Goal: Task Accomplishment & Management: Complete application form

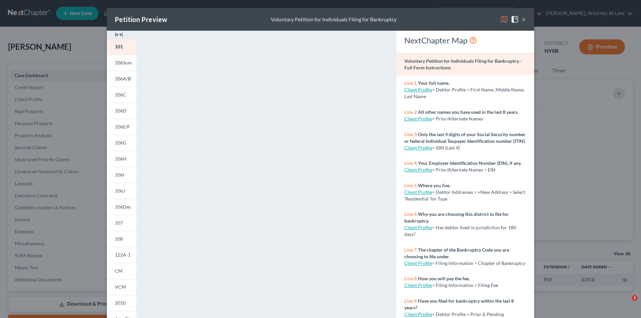
select select "10"
click at [518, 18] on span at bounding box center [516, 19] width 11 height 6
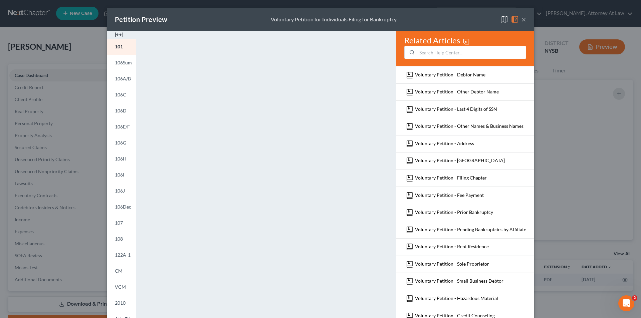
click at [522, 18] on button "×" at bounding box center [524, 19] width 5 height 8
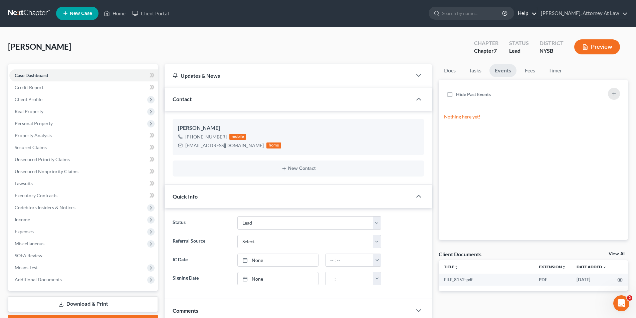
click at [537, 14] on link "Help" at bounding box center [526, 13] width 22 height 12
click at [362, 49] on div "[PERSON_NAME] Upgraded Chapter Chapter 7 Status Lead District NYSB Preview" at bounding box center [318, 49] width 620 height 29
click at [619, 301] on icon "Open Intercom Messenger" at bounding box center [620, 302] width 11 height 11
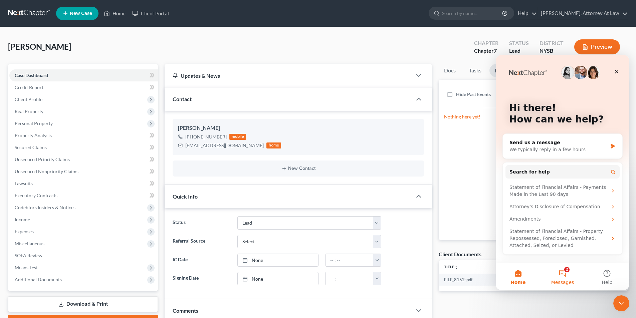
click at [563, 279] on button "2 Messages" at bounding box center [562, 277] width 44 height 27
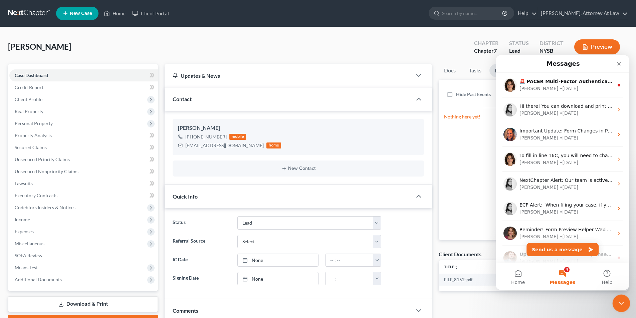
click at [618, 296] on div "Close Intercom Messenger" at bounding box center [621, 303] width 16 height 16
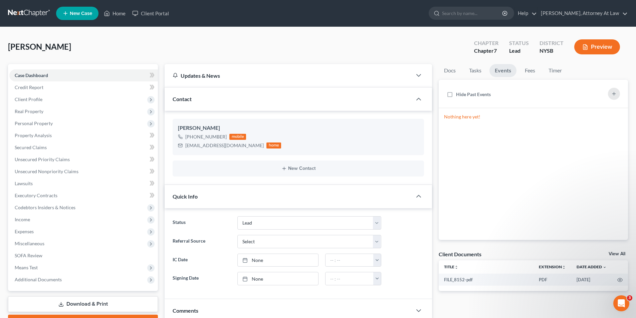
click at [292, 77] on div "Updates & News" at bounding box center [288, 75] width 231 height 7
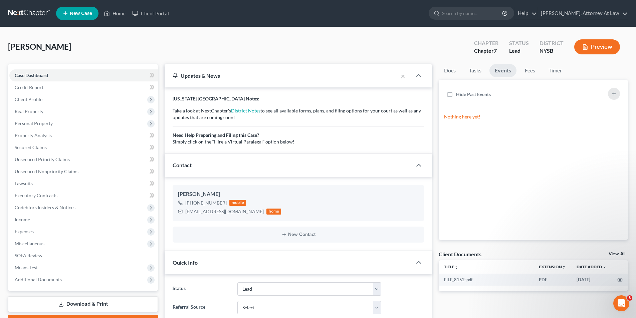
click at [287, 163] on div "Contact" at bounding box center [289, 165] width 248 height 23
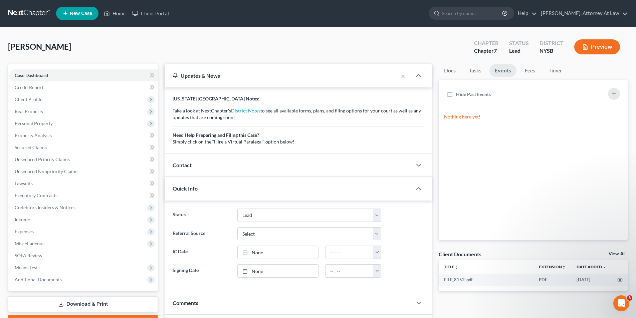
click at [287, 163] on div "Contact" at bounding box center [289, 165] width 248 height 23
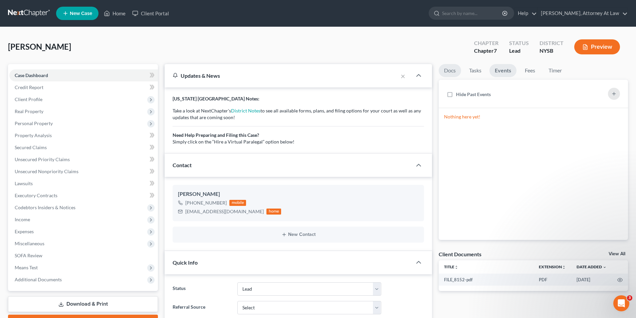
click at [450, 76] on link "Docs" at bounding box center [450, 70] width 22 height 13
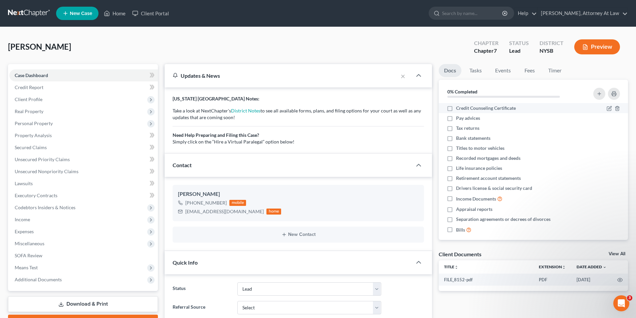
click at [456, 108] on label "Credit Counseling Certificate" at bounding box center [486, 108] width 60 height 7
click at [459, 108] on input "Credit Counseling Certificate" at bounding box center [461, 107] width 4 height 4
click at [456, 108] on label "Credit Counseling Certificate" at bounding box center [486, 108] width 60 height 7
click at [459, 108] on input "Credit Counseling Certificate" at bounding box center [461, 107] width 4 height 4
checkbox input "false"
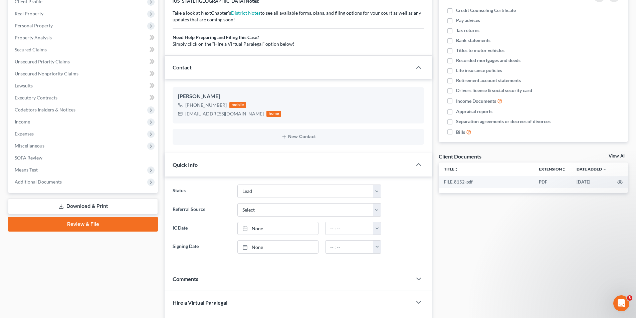
scroll to position [100, 0]
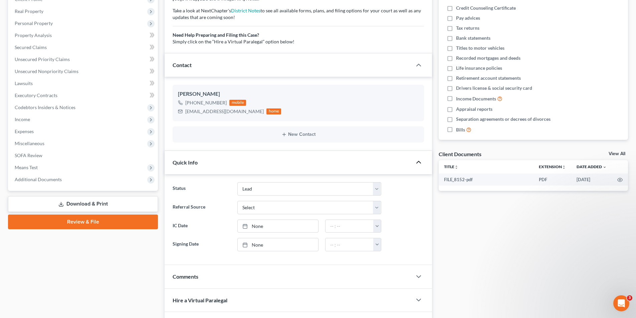
click at [419, 163] on icon "button" at bounding box center [419, 162] width 8 height 8
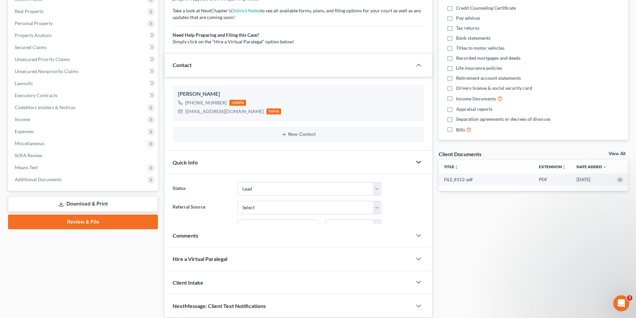
scroll to position [75, 0]
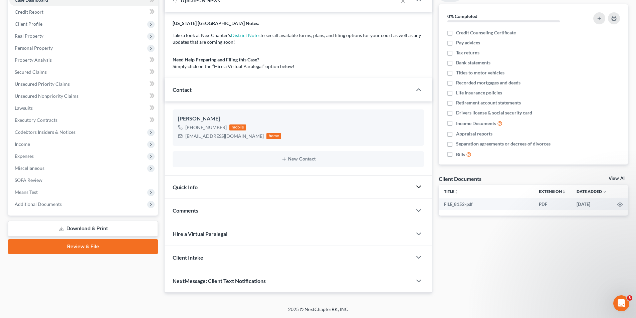
click at [415, 184] on div at bounding box center [422, 186] width 20 height 13
click at [423, 185] on icon "button" at bounding box center [419, 187] width 8 height 8
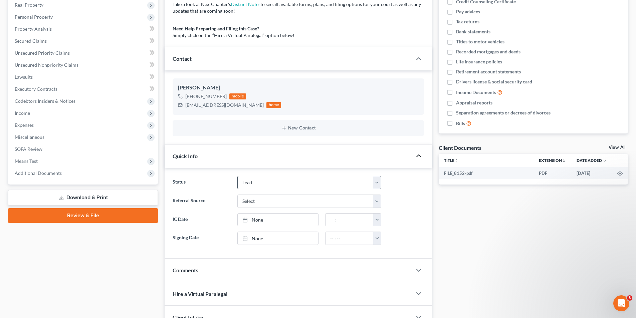
scroll to position [109, 0]
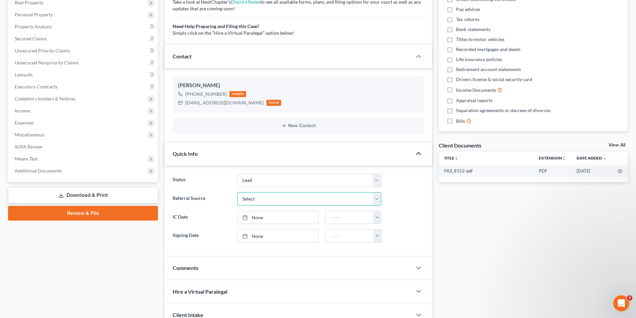
click at [379, 201] on select "Select Word Of Mouth Previous Clients Direct Mail Website Google Search Modern …" at bounding box center [310, 198] width 144 height 13
click at [379, 202] on select "Select Word Of Mouth Previous Clients Direct Mail Website Google Search Modern …" at bounding box center [310, 198] width 144 height 13
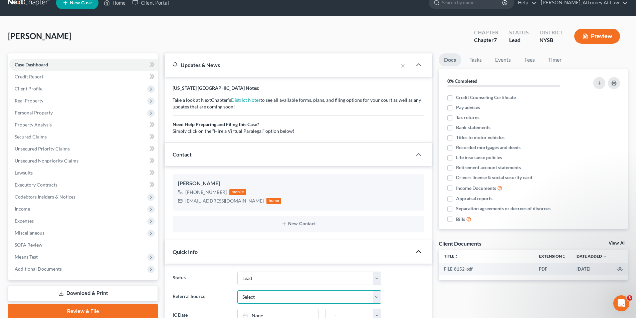
scroll to position [0, 0]
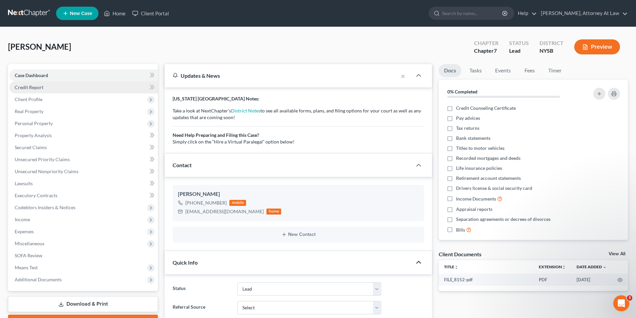
click at [48, 88] on link "Credit Report" at bounding box center [83, 88] width 149 height 12
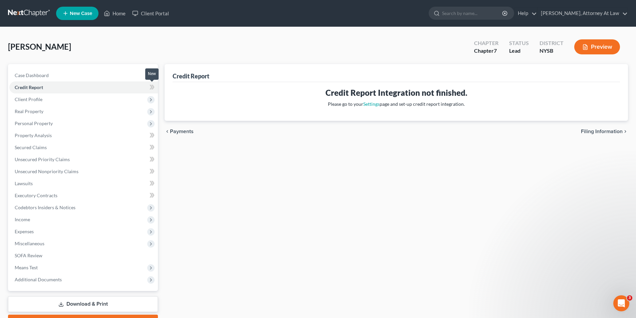
click at [153, 87] on icon at bounding box center [152, 87] width 5 height 8
click at [95, 91] on link "Credit Report" at bounding box center [83, 88] width 149 height 12
click at [34, 90] on span "Credit Report" at bounding box center [29, 88] width 28 height 6
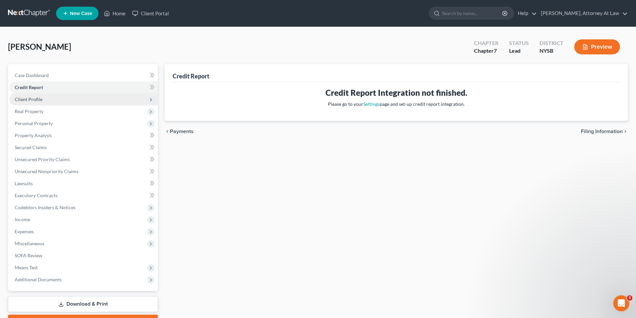
click at [38, 101] on span "Client Profile" at bounding box center [29, 100] width 28 height 6
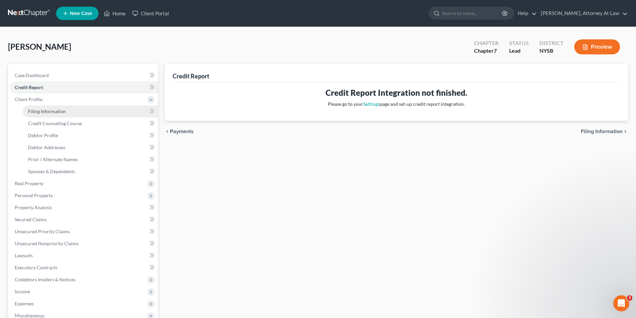
click at [54, 108] on link "Filing Information" at bounding box center [90, 112] width 135 height 12
select select "1"
select select "0"
select select "55"
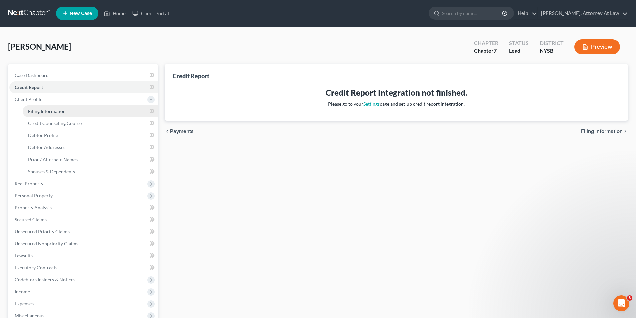
select select "0"
select select "35"
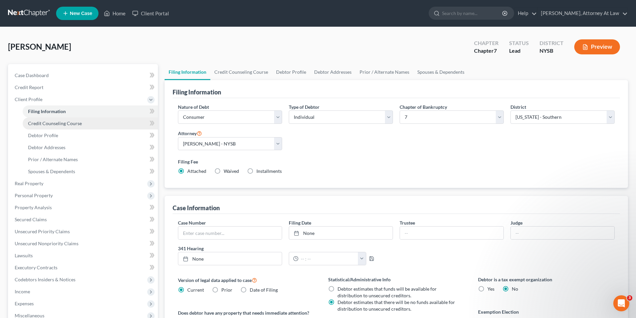
click at [80, 129] on link "Credit Counseling Course" at bounding box center [90, 124] width 135 height 12
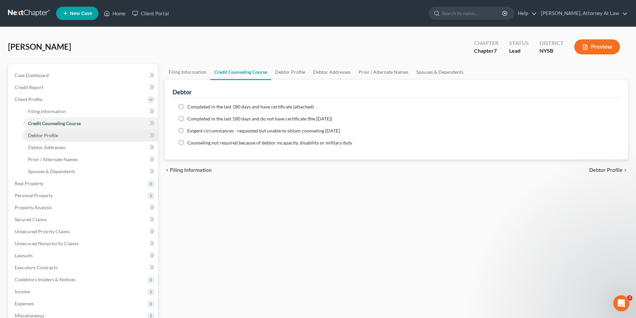
click at [80, 135] on link "Debtor Profile" at bounding box center [90, 136] width 135 height 12
select select "0"
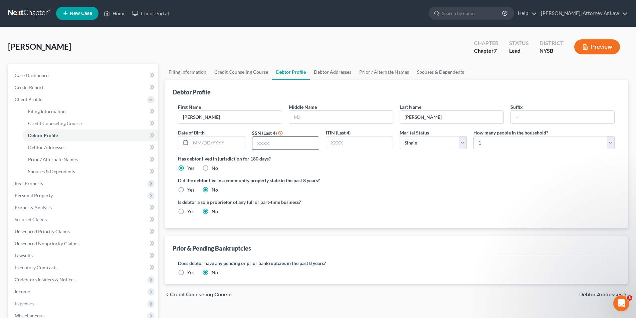
click at [268, 146] on input "text" at bounding box center [286, 143] width 66 height 13
type input "7638"
click at [362, 177] on label "Did the debtor live in a community property state in the past 8 years?" at bounding box center [396, 180] width 437 height 7
click at [620, 305] on icon "Open Intercom Messenger" at bounding box center [620, 302] width 11 height 11
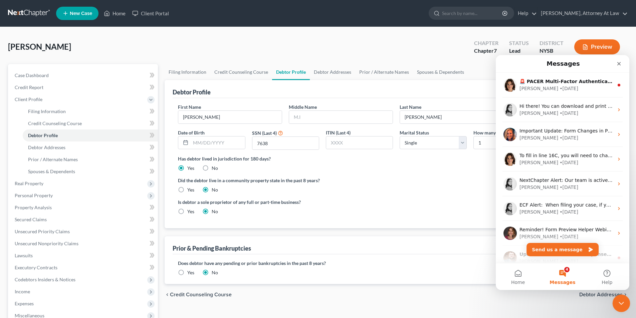
click at [620, 305] on icon "Close Intercom Messenger" at bounding box center [621, 303] width 8 height 8
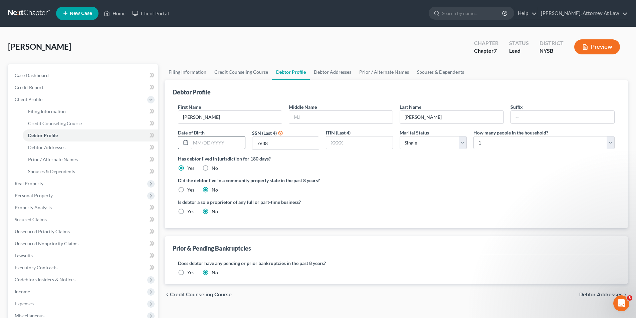
click at [220, 147] on input "text" at bounding box center [218, 143] width 54 height 13
click at [362, 160] on label "Has debtor lived in jurisdiction for 180 days?" at bounding box center [396, 158] width 437 height 7
click at [198, 142] on input "12281962" at bounding box center [218, 143] width 54 height 13
type input "[DATE]"
click at [346, 187] on div "Did the debtor live in a community property state in the past 8 years? Yes No" at bounding box center [396, 185] width 437 height 16
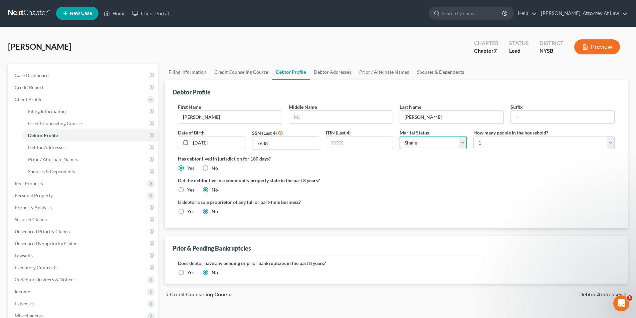
click at [464, 144] on select "Select Single Married Separated Divorced Widowed" at bounding box center [433, 142] width 67 height 13
select select "1"
click at [400, 136] on select "Select Single Married Separated Divorced Widowed" at bounding box center [433, 142] width 67 height 13
click at [612, 147] on select "Select 1 2 3 4 5 6 7 8 9 10 11 12 13 14 15 16 17 18 19 20" at bounding box center [544, 142] width 141 height 13
click at [613, 141] on select "Select 1 2 3 4 5 6 7 8 9 10 11 12 13 14 15 16 17 18 19 20" at bounding box center [544, 142] width 141 height 13
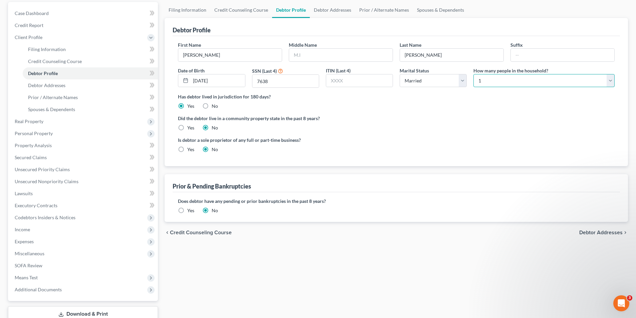
scroll to position [67, 0]
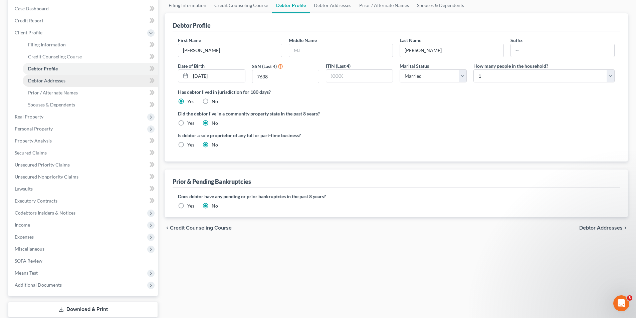
click at [78, 84] on link "Debtor Addresses" at bounding box center [90, 81] width 135 height 12
select select "0"
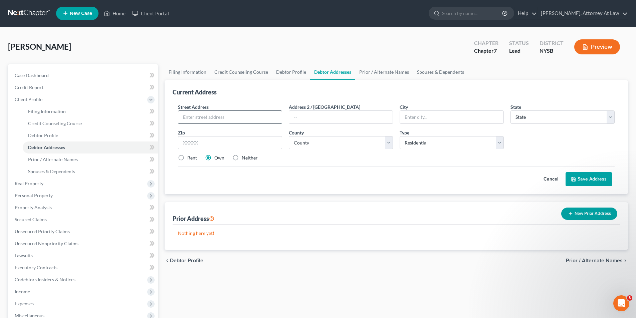
click at [193, 119] on input "text" at bounding box center [230, 117] width 104 height 13
type input "[STREET_ADDRESS]"
type input "[GEOGRAPHIC_DATA]"
click at [609, 114] on select "State [US_STATE] AK AR AZ CA CO CT DE DC [GEOGRAPHIC_DATA] [GEOGRAPHIC_DATA] GU…" at bounding box center [563, 117] width 104 height 13
select select "35"
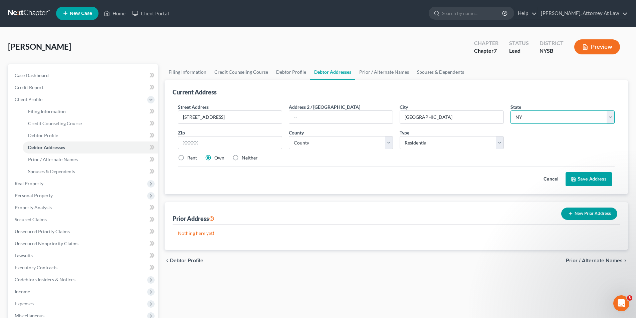
click at [511, 111] on select "State [US_STATE] AK AR AZ CA CO CT DE DC [GEOGRAPHIC_DATA] [GEOGRAPHIC_DATA] GU…" at bounding box center [563, 117] width 104 height 13
click at [242, 145] on input "text" at bounding box center [230, 142] width 104 height 13
type input "11375"
click at [187, 158] on label "Rent" at bounding box center [192, 158] width 10 height 7
click at [190, 158] on input "Rent" at bounding box center [192, 157] width 4 height 4
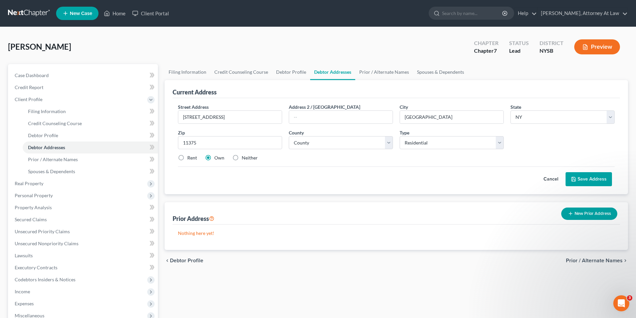
radio input "true"
click at [391, 144] on select "County [GEOGRAPHIC_DATA] [GEOGRAPHIC_DATA] [GEOGRAPHIC_DATA] [GEOGRAPHIC_DATA] …" at bounding box center [341, 142] width 104 height 13
drag, startPoint x: 232, startPoint y: 116, endPoint x: 179, endPoint y: 116, distance: 53.8
click at [179, 116] on input "[STREET_ADDRESS]" at bounding box center [230, 117] width 104 height 13
click at [386, 146] on select "County [GEOGRAPHIC_DATA] [GEOGRAPHIC_DATA] [GEOGRAPHIC_DATA] [GEOGRAPHIC_DATA] …" at bounding box center [341, 142] width 104 height 13
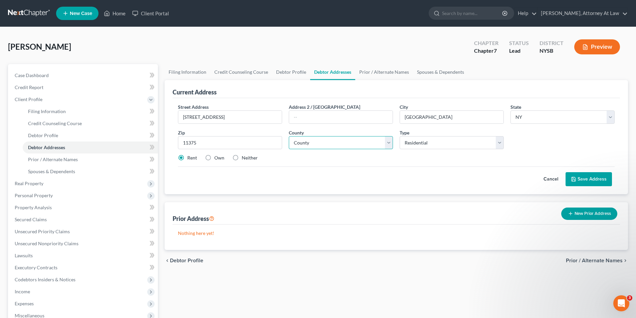
select select "40"
click at [289, 136] on select "County [GEOGRAPHIC_DATA] [GEOGRAPHIC_DATA] [GEOGRAPHIC_DATA] [GEOGRAPHIC_DATA] …" at bounding box center [341, 142] width 104 height 13
click at [501, 138] on select "Select Residential Mailing Rental Business" at bounding box center [452, 142] width 104 height 13
click at [578, 178] on button "Save Address" at bounding box center [589, 179] width 46 height 14
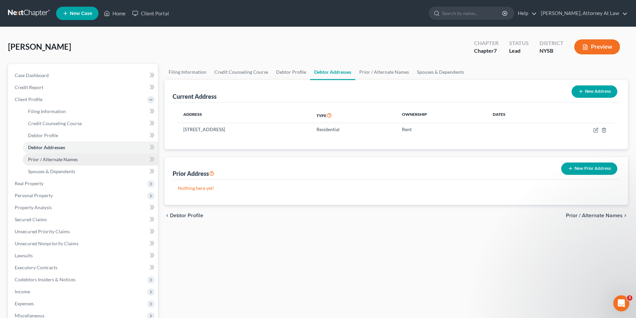
click at [85, 158] on link "Prior / Alternate Names" at bounding box center [90, 160] width 135 height 12
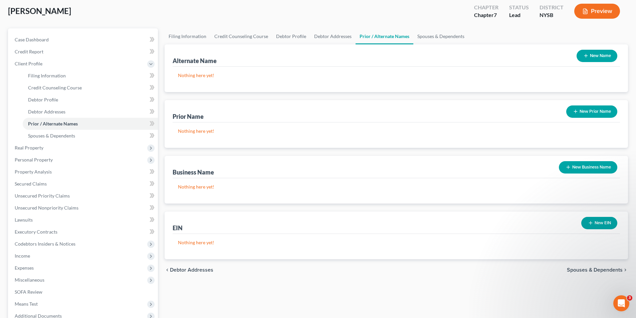
scroll to position [33, 0]
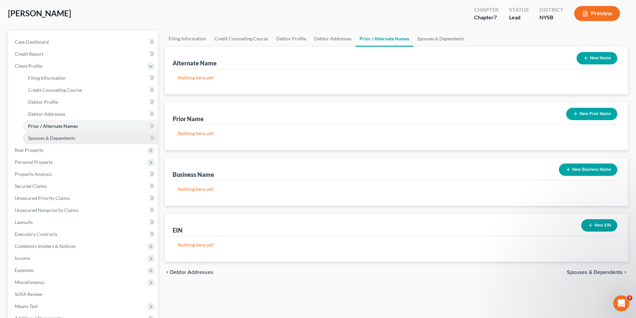
click at [95, 142] on link "Spouses & Dependents" at bounding box center [90, 138] width 135 height 12
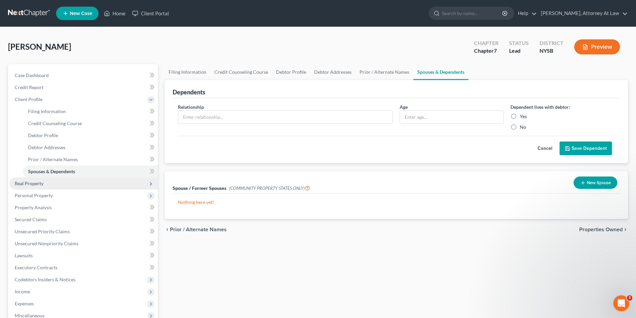
click at [64, 181] on span "Real Property" at bounding box center [83, 184] width 149 height 12
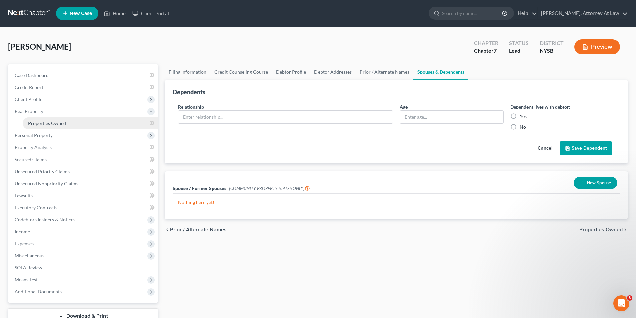
click at [61, 124] on span "Properties Owned" at bounding box center [47, 124] width 38 height 6
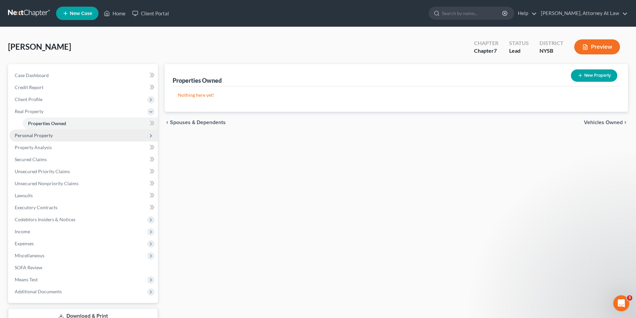
click at [103, 138] on span "Personal Property" at bounding box center [83, 136] width 149 height 12
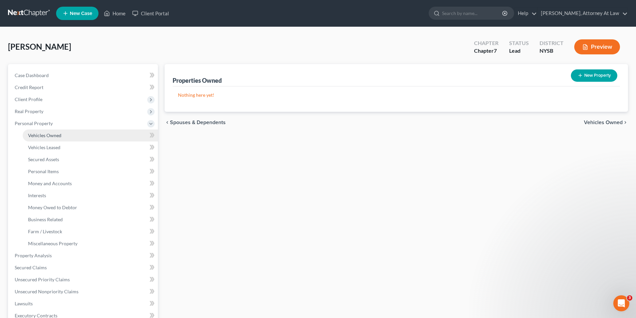
click at [100, 140] on link "Vehicles Owned" at bounding box center [90, 136] width 135 height 12
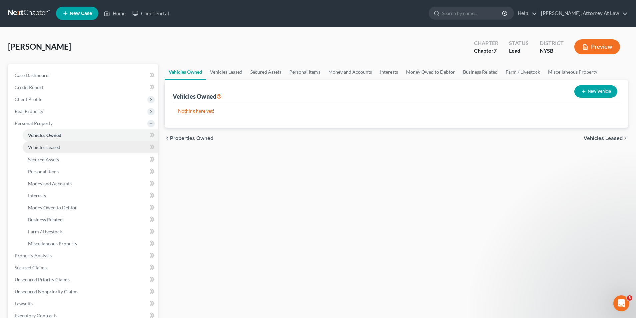
click at [100, 143] on link "Vehicles Leased" at bounding box center [90, 148] width 135 height 12
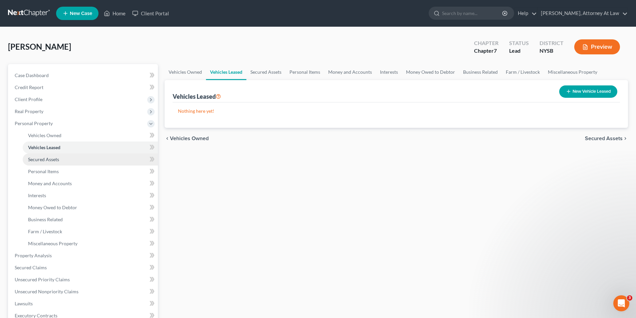
click at [98, 154] on link "Secured Assets" at bounding box center [90, 160] width 135 height 12
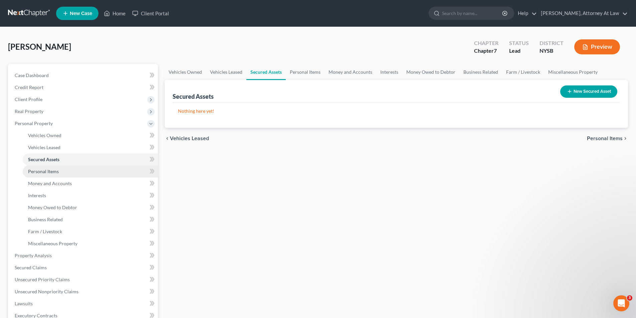
click at [98, 167] on link "Personal Items" at bounding box center [90, 172] width 135 height 12
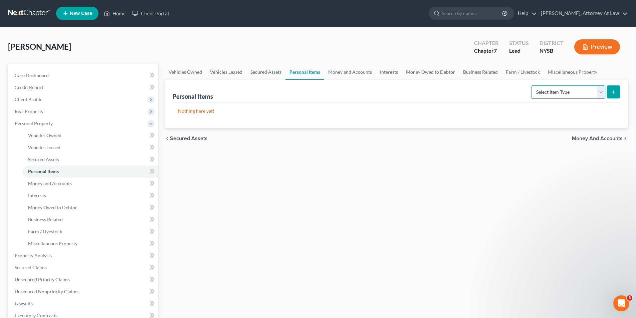
click at [598, 94] on select "Select Item Type Clothing Collectibles Of Value Electronics Firearms Household …" at bounding box center [568, 92] width 74 height 13
click at [78, 133] on link "Vehicles Owned" at bounding box center [90, 136] width 135 height 12
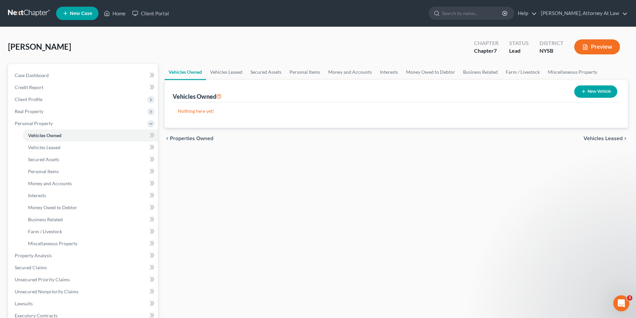
click at [582, 95] on button "New Vehicle" at bounding box center [596, 92] width 43 height 12
select select "0"
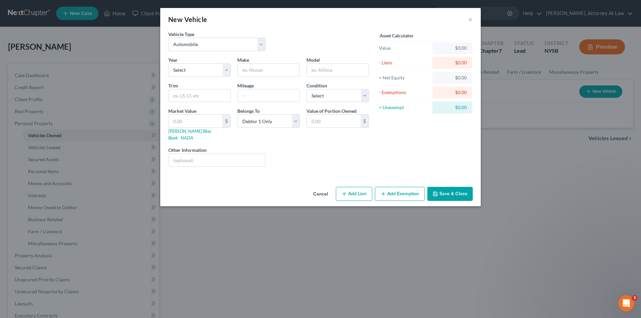
click at [322, 188] on button "Cancel" at bounding box center [320, 194] width 25 height 13
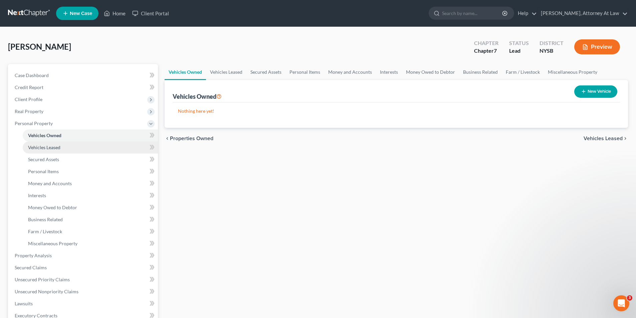
click at [81, 152] on link "Vehicles Leased" at bounding box center [90, 148] width 135 height 12
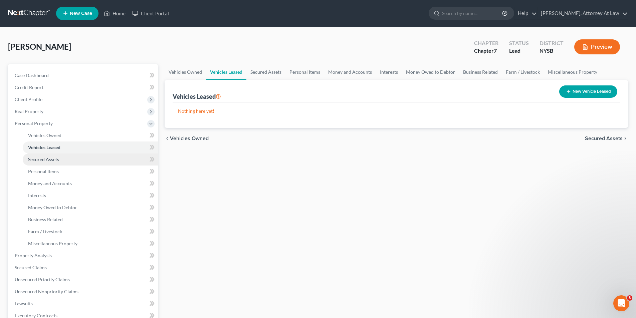
click at [90, 164] on link "Secured Assets" at bounding box center [90, 160] width 135 height 12
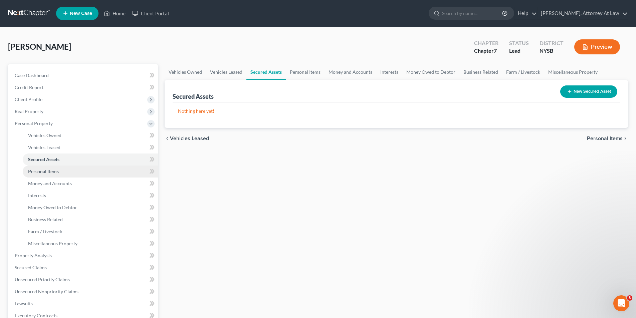
click at [90, 169] on link "Personal Items" at bounding box center [90, 172] width 135 height 12
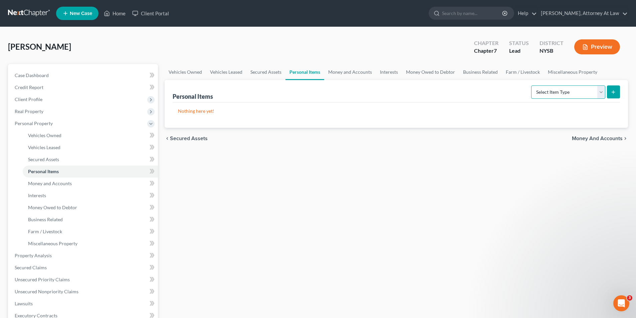
click at [601, 93] on select "Select Item Type Clothing Collectibles Of Value Electronics Firearms Household …" at bounding box center [568, 92] width 74 height 13
click at [532, 86] on select "Select Item Type Clothing Collectibles Of Value Electronics Firearms Household …" at bounding box center [568, 92] width 74 height 13
click at [610, 97] on button "submit" at bounding box center [613, 92] width 13 height 13
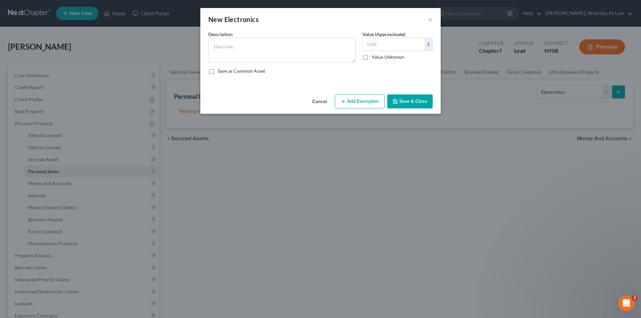
click at [321, 101] on button "Cancel" at bounding box center [319, 101] width 25 height 13
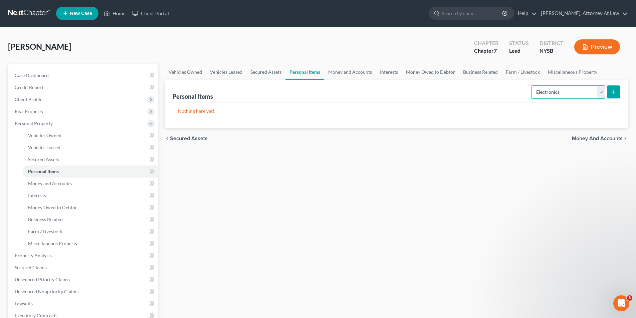
click at [603, 95] on select "Select Item Type Clothing Collectibles Of Value Electronics Firearms Household …" at bounding box center [568, 92] width 74 height 13
select select "clothing"
click at [532, 86] on select "Select Item Type Clothing Collectibles Of Value Electronics Firearms Household …" at bounding box center [568, 92] width 74 height 13
click at [76, 183] on link "Money and Accounts" at bounding box center [90, 184] width 135 height 12
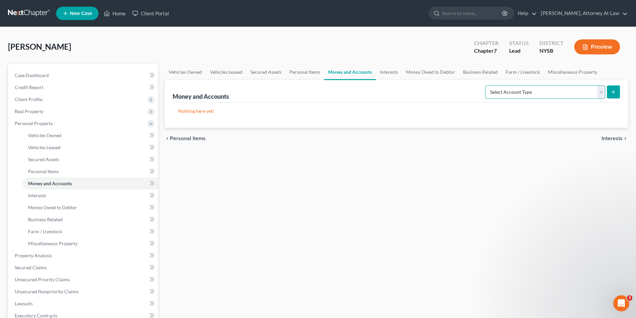
click at [598, 96] on select "Select Account Type Brokerage Cash on Hand Certificates of Deposit Checking Acc…" at bounding box center [545, 92] width 120 height 13
click at [601, 95] on select "Select Account Type Brokerage Cash on Hand Certificates of Deposit Checking Acc…" at bounding box center [545, 92] width 120 height 13
click at [71, 201] on link "Interests" at bounding box center [90, 196] width 135 height 12
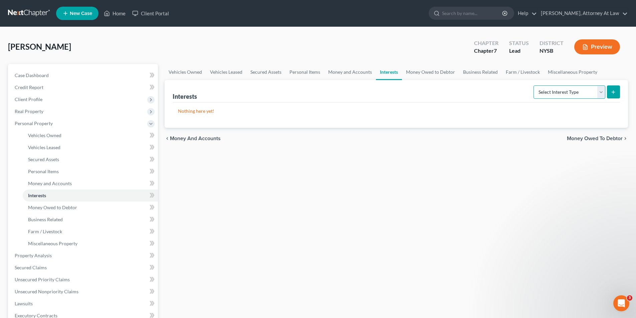
click at [598, 94] on select "Select Interest Type 401K Annuity Bond Education IRA Government Bond Government…" at bounding box center [570, 92] width 72 height 13
click at [603, 92] on select "Select Interest Type 401K Annuity Bond Education IRA Government Bond Government…" at bounding box center [570, 92] width 72 height 13
click at [81, 210] on link "Money Owed to Debtor" at bounding box center [90, 208] width 135 height 12
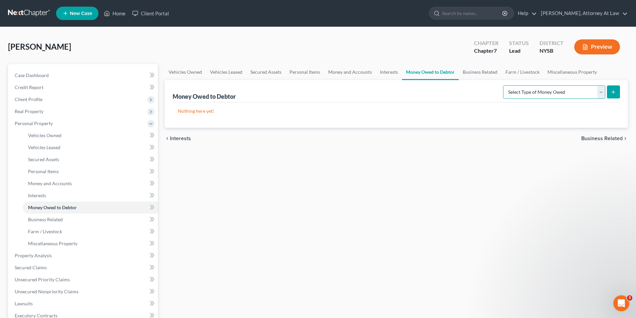
click at [597, 97] on select "Select Type of Money Owed Accounts Receivable Alimony Child Support Claims Agai…" at bounding box center [554, 92] width 102 height 13
click at [597, 94] on select "Select Type of Money Owed Accounts Receivable Alimony Child Support Claims Agai…" at bounding box center [554, 92] width 102 height 13
click at [89, 217] on link "Business Related" at bounding box center [90, 220] width 135 height 12
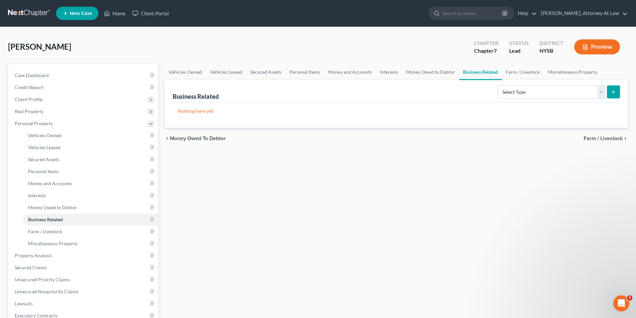
click at [604, 101] on div "Business Related Select Type Customer Lists Franchises Inventory Licenses Machi…" at bounding box center [397, 91] width 448 height 22
click at [603, 99] on select "Select Type Customer Lists Franchises Inventory Licenses Machinery Office Equip…" at bounding box center [552, 92] width 108 height 13
click at [392, 124] on div "Nothing here yet!" at bounding box center [397, 115] width 448 height 25
click at [59, 234] on span "Farm / Livestock" at bounding box center [45, 232] width 34 height 6
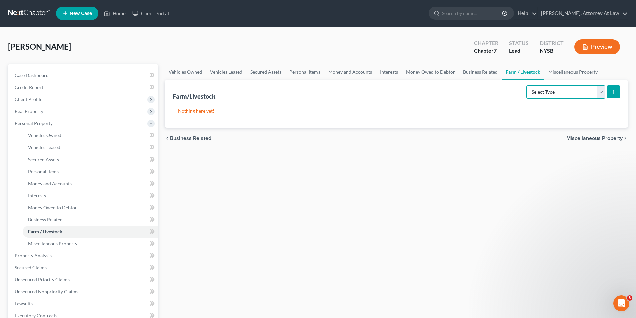
click at [602, 89] on select "Select Type Animals & Livestock Crops: Growing or Harvested Farming Equipment F…" at bounding box center [566, 92] width 79 height 13
click at [68, 243] on span "Miscellaneous Property" at bounding box center [52, 244] width 49 height 6
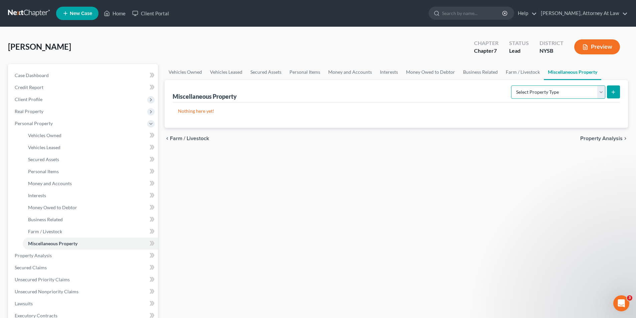
click at [603, 92] on select "Select Property Type Assigned for Creditor Benefit [DATE] Holding for Another N…" at bounding box center [558, 92] width 94 height 13
click at [602, 95] on select "Select Property Type Assigned for Creditor Benefit [DATE] Holding for Another N…" at bounding box center [558, 92] width 94 height 13
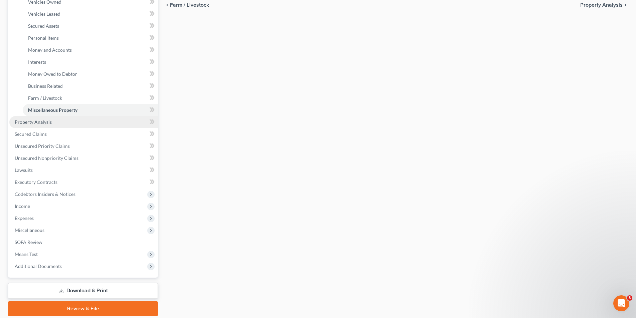
click at [70, 122] on link "Property Analysis" at bounding box center [83, 122] width 149 height 12
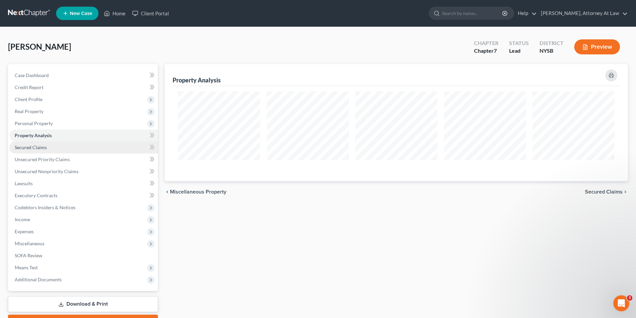
click at [85, 152] on link "Secured Claims" at bounding box center [83, 148] width 149 height 12
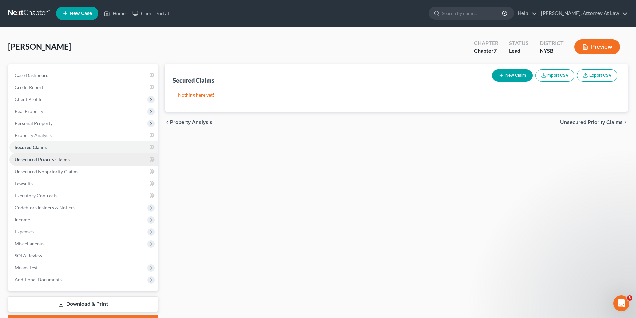
click at [75, 161] on link "Unsecured Priority Claims" at bounding box center [83, 160] width 149 height 12
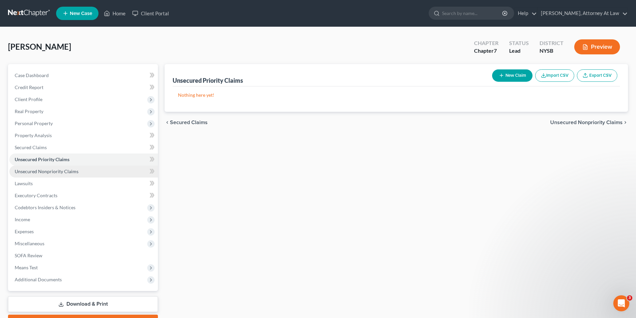
click at [73, 172] on span "Unsecured Nonpriority Claims" at bounding box center [47, 172] width 64 height 6
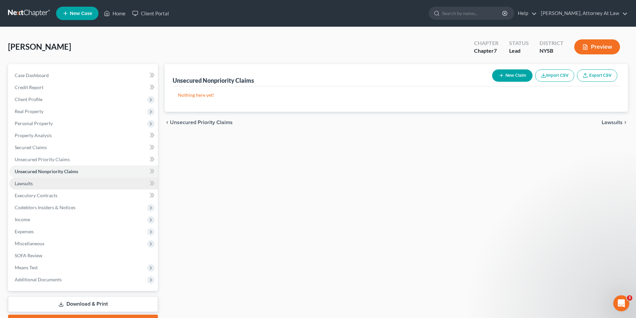
click at [70, 181] on link "Lawsuits" at bounding box center [83, 184] width 149 height 12
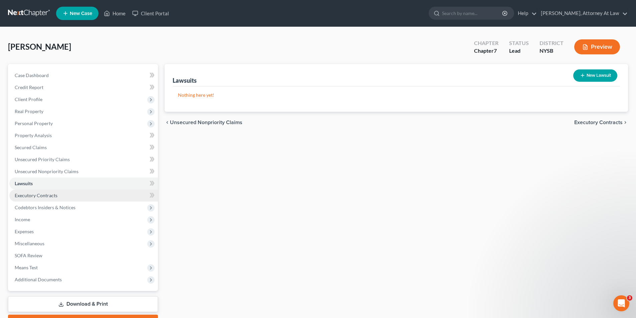
click at [75, 195] on link "Executory Contracts" at bounding box center [83, 196] width 149 height 12
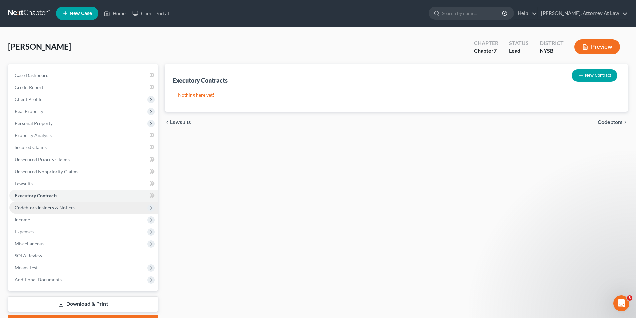
click at [77, 210] on span "Codebtors Insiders & Notices" at bounding box center [83, 208] width 149 height 12
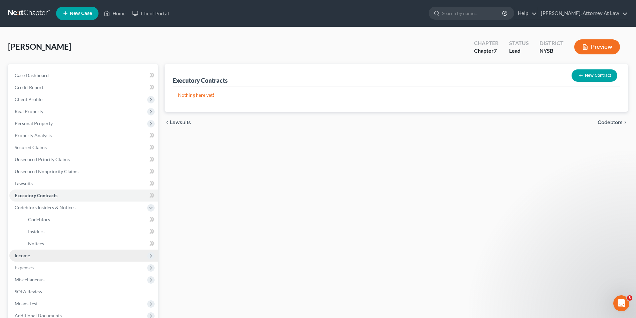
click at [83, 256] on span "Income" at bounding box center [83, 256] width 149 height 12
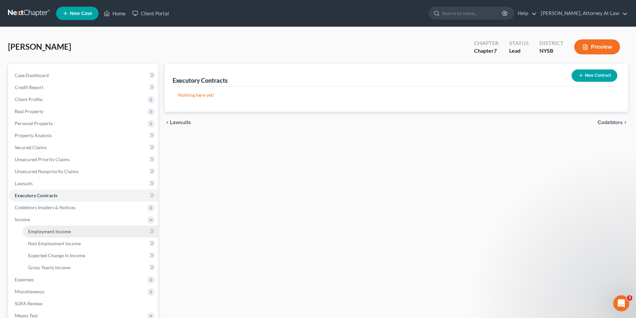
click at [103, 233] on link "Employment Income" at bounding box center [90, 232] width 135 height 12
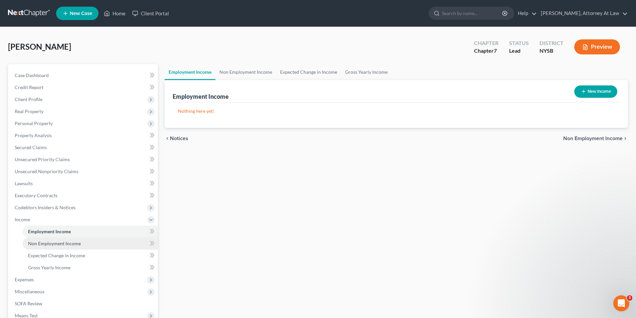
click at [103, 244] on link "Non Employment Income" at bounding box center [90, 244] width 135 height 12
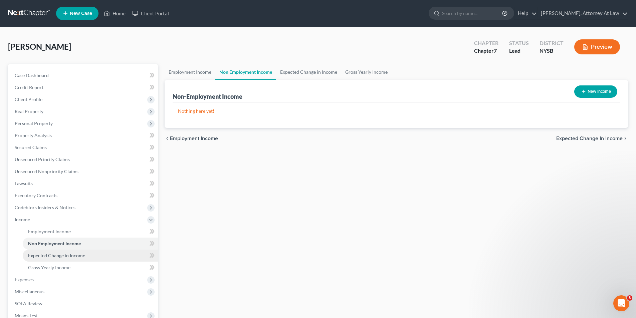
click at [104, 254] on link "Expected Change in Income" at bounding box center [90, 256] width 135 height 12
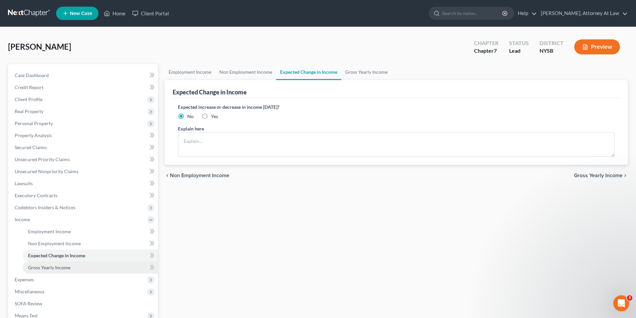
click at [102, 266] on link "Gross Yearly Income" at bounding box center [90, 268] width 135 height 12
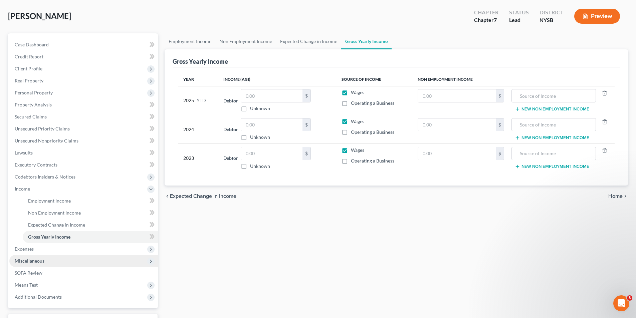
scroll to position [33, 0]
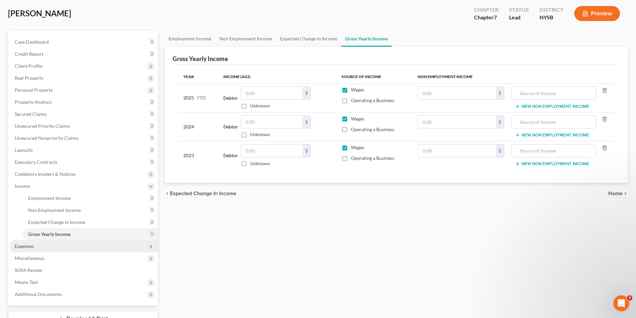
click at [64, 250] on span "Expenses" at bounding box center [83, 247] width 149 height 12
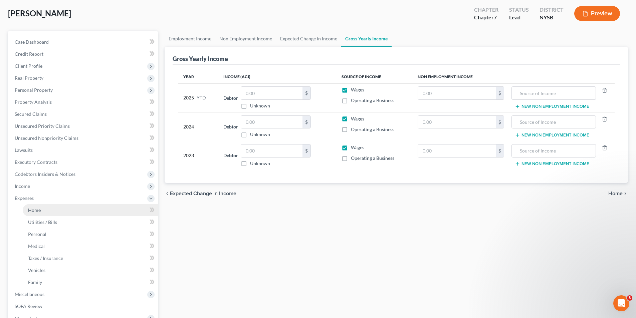
click at [73, 209] on link "Home" at bounding box center [90, 210] width 135 height 12
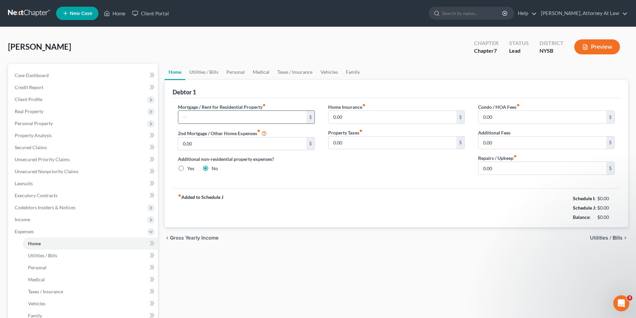
click at [308, 120] on div "$" at bounding box center [311, 117] width 8 height 13
click at [291, 121] on input "text" at bounding box center [242, 117] width 128 height 13
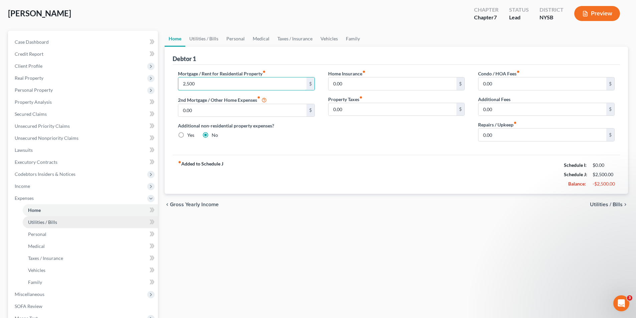
type input "2,500"
click at [48, 224] on span "Utilities / Bills" at bounding box center [42, 222] width 29 height 6
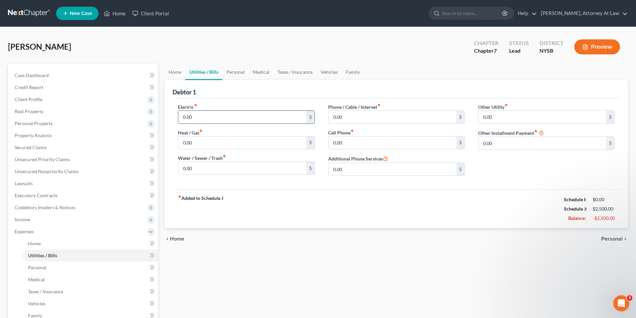
click at [202, 117] on input "0.00" at bounding box center [242, 117] width 128 height 13
type input "300"
click at [344, 119] on input "0.00" at bounding box center [393, 117] width 128 height 13
type input "65"
click at [236, 120] on input "300" at bounding box center [242, 117] width 128 height 13
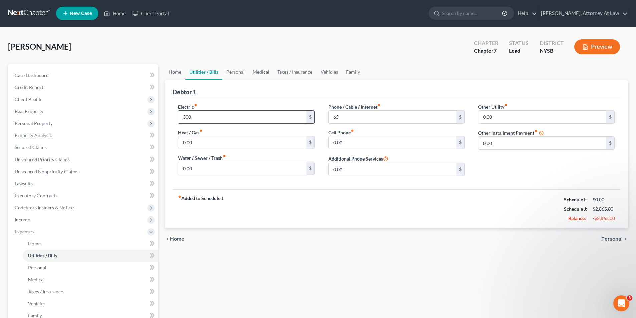
click at [236, 120] on input "300" at bounding box center [242, 117] width 128 height 13
type input "300.00"
click at [345, 115] on input "65" at bounding box center [393, 117] width 128 height 13
click at [342, 118] on input "65" at bounding box center [393, 117] width 128 height 13
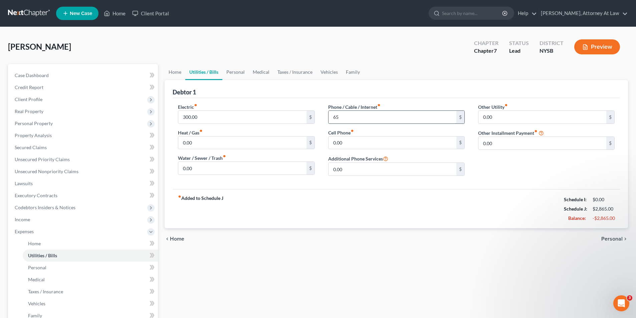
click at [338, 118] on input "65" at bounding box center [393, 117] width 128 height 13
click at [333, 117] on input "65" at bounding box center [393, 117] width 128 height 13
click at [340, 117] on input "65" at bounding box center [393, 117] width 128 height 13
type input "65.00"
click at [75, 243] on link "Home" at bounding box center [90, 244] width 135 height 12
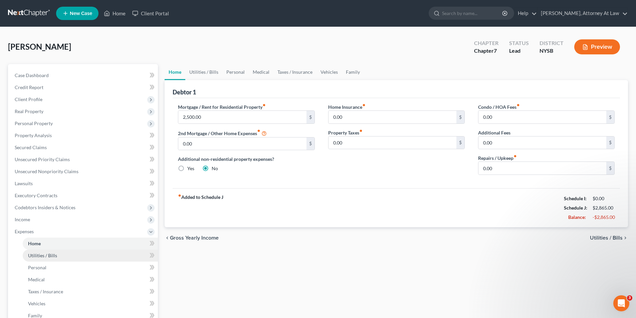
click at [94, 259] on link "Utilities / Bills" at bounding box center [90, 256] width 135 height 12
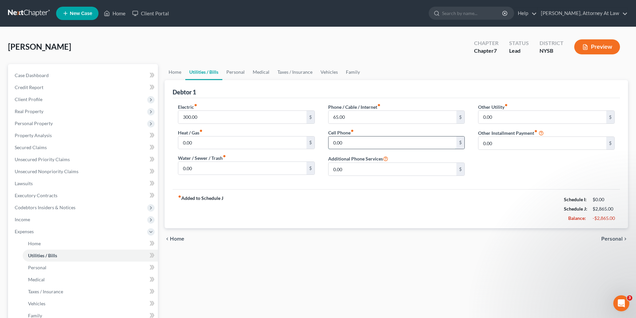
click at [361, 146] on input "0.00" at bounding box center [393, 143] width 128 height 13
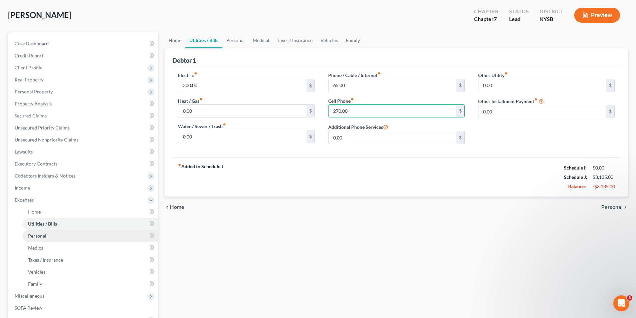
scroll to position [33, 0]
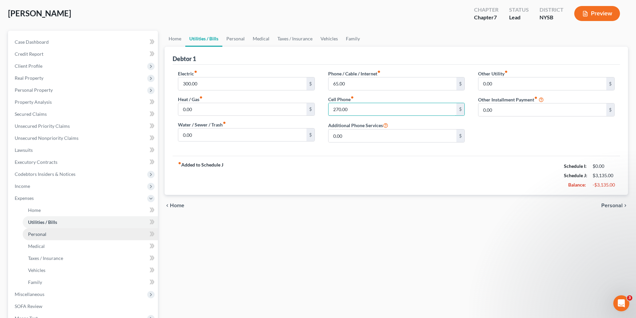
type input "270.00"
click at [56, 235] on link "Personal" at bounding box center [90, 234] width 135 height 12
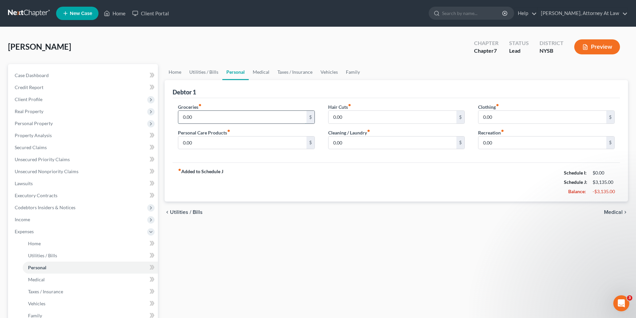
click at [217, 116] on input "0.00" at bounding box center [242, 117] width 128 height 13
click at [230, 166] on div "fiber_manual_record Added to Schedule J Schedule I: $0.00 Schedule J: $4,135.00…" at bounding box center [397, 182] width 448 height 39
click at [219, 119] on input "1,000" at bounding box center [242, 117] width 128 height 13
type input "1,000.00"
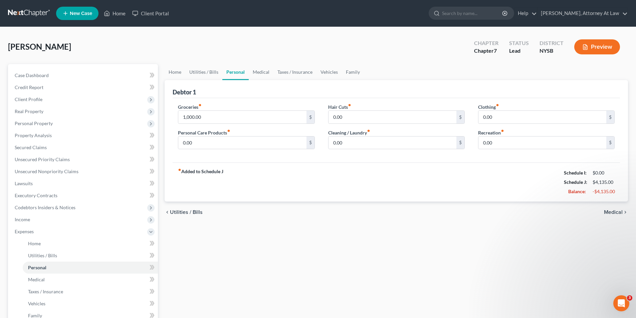
click at [242, 169] on div "fiber_manual_record Added to Schedule J Schedule I: $0.00 Schedule J: $4,135.00…" at bounding box center [397, 182] width 448 height 39
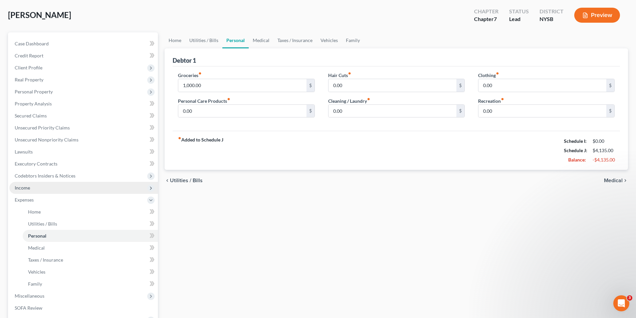
scroll to position [33, 0]
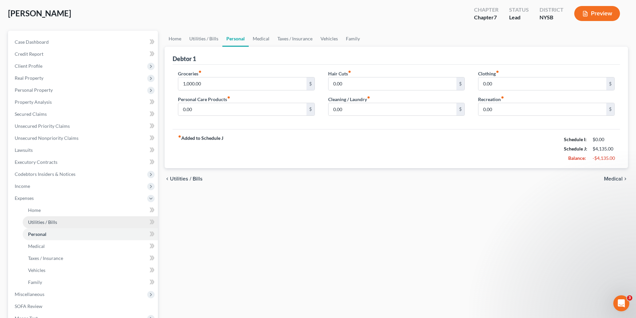
click at [78, 222] on link "Utilities / Bills" at bounding box center [90, 222] width 135 height 12
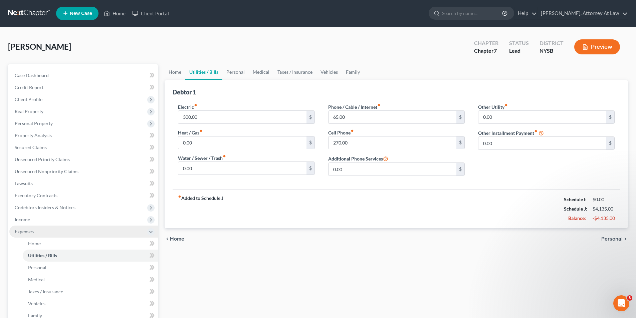
click at [68, 237] on span "Expenses" at bounding box center [83, 232] width 149 height 12
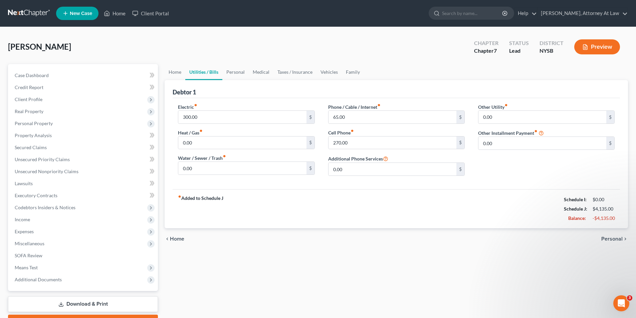
click at [68, 243] on span "Miscellaneous" at bounding box center [83, 244] width 149 height 12
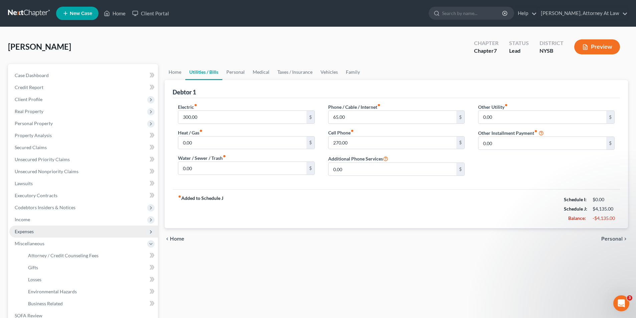
click at [69, 231] on span "Expenses" at bounding box center [83, 232] width 149 height 12
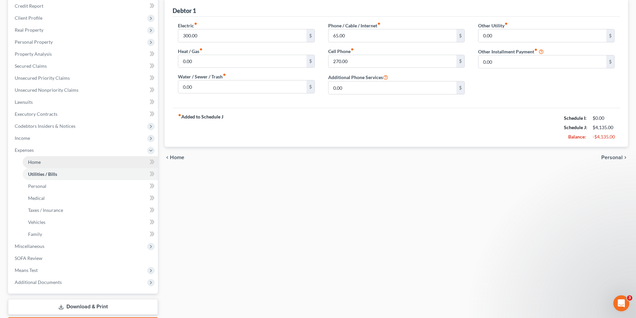
scroll to position [100, 0]
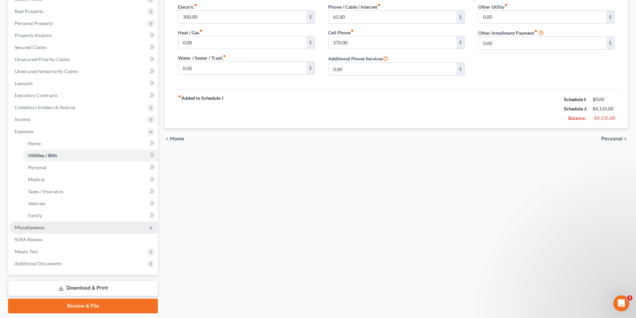
click at [74, 228] on span "Miscellaneous" at bounding box center [83, 228] width 149 height 12
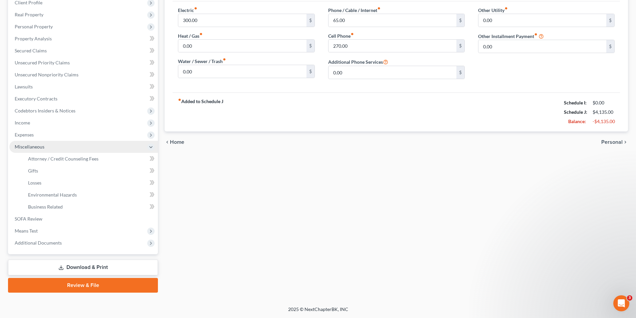
scroll to position [97, 0]
click at [43, 145] on span "Miscellaneous" at bounding box center [30, 147] width 30 height 6
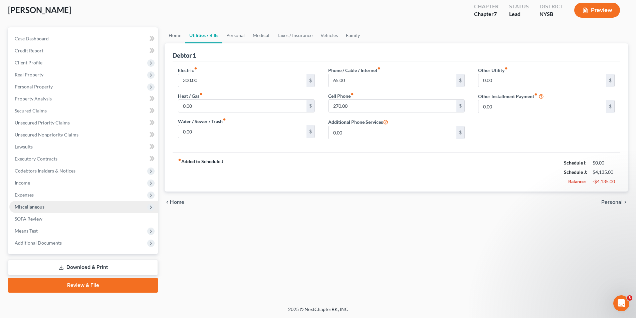
scroll to position [37, 0]
click at [49, 198] on span "Expenses" at bounding box center [83, 195] width 149 height 12
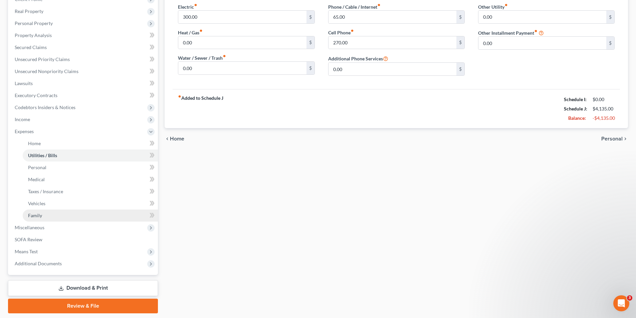
click at [58, 218] on link "Family" at bounding box center [90, 216] width 135 height 12
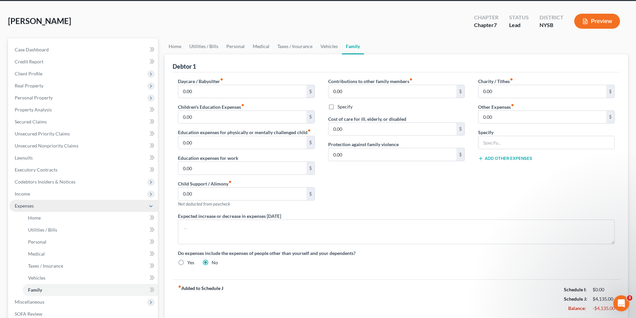
scroll to position [67, 0]
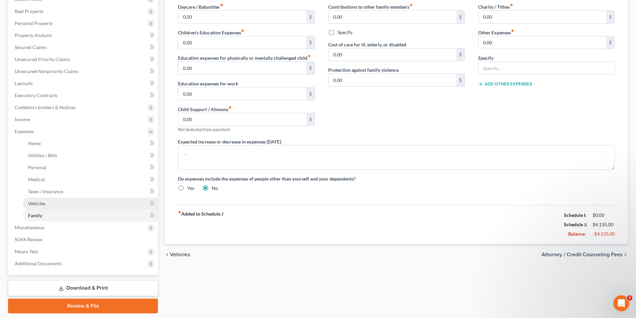
click at [71, 206] on link "Vehicles" at bounding box center [90, 204] width 135 height 12
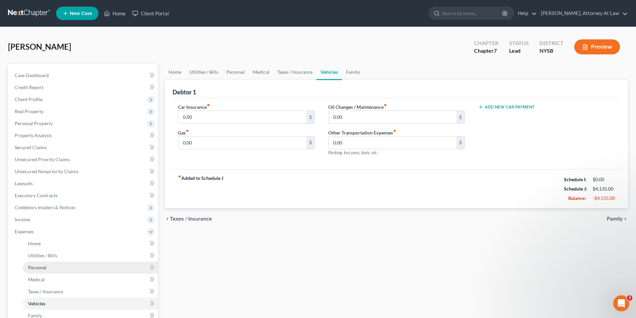
click at [51, 270] on link "Personal" at bounding box center [90, 268] width 135 height 12
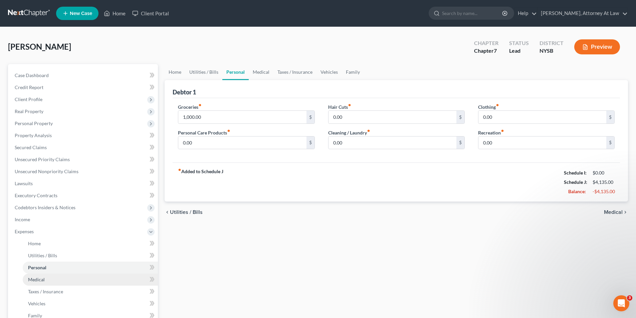
click at [70, 279] on link "Medical" at bounding box center [90, 280] width 135 height 12
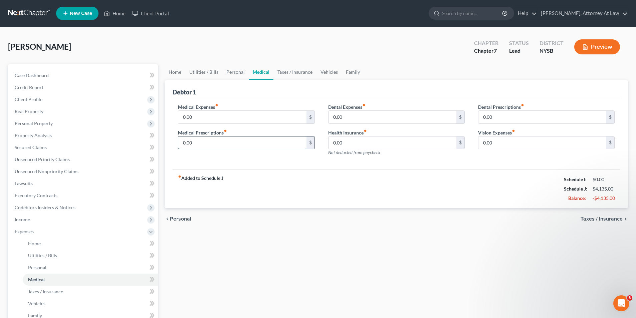
click at [220, 145] on input "0.00" at bounding box center [242, 143] width 128 height 13
click at [230, 146] on input "0.00" at bounding box center [242, 143] width 128 height 13
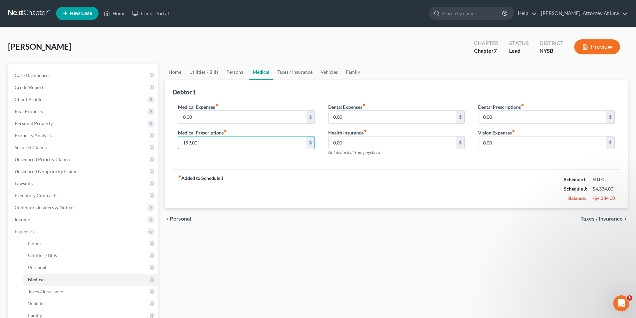
type input "199.00"
click at [215, 165] on div "Medical Expenses fiber_manual_record 0.00 $ Medical Prescriptions fiber_manual_…" at bounding box center [397, 133] width 448 height 71
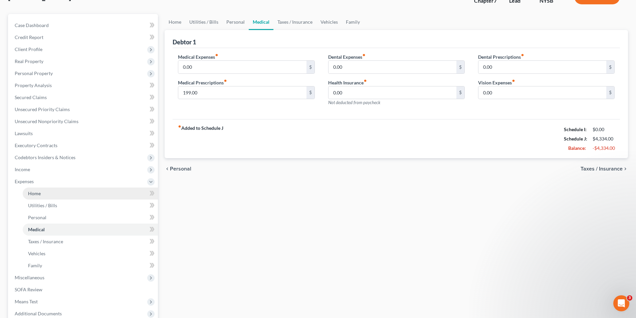
scroll to position [67, 0]
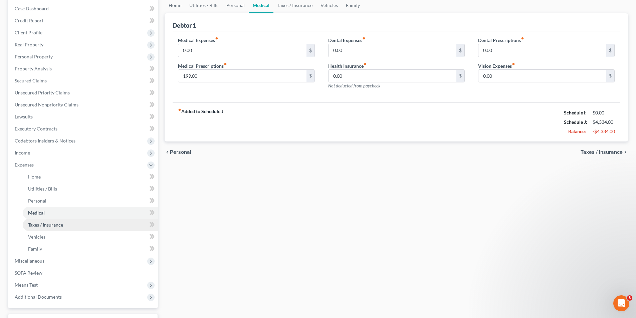
click at [88, 224] on link "Taxes / Insurance" at bounding box center [90, 225] width 135 height 12
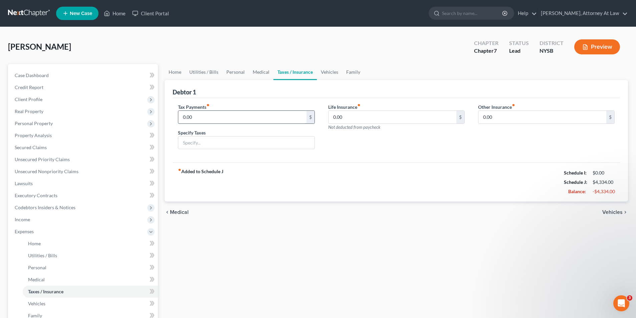
click at [254, 117] on input "0.00" at bounding box center [242, 117] width 128 height 13
click at [241, 153] on div "Tax Payments fiber_manual_record 0.00 $ Specify Taxes" at bounding box center [246, 129] width 150 height 51
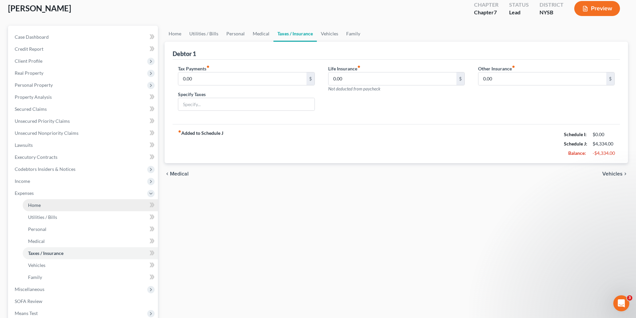
scroll to position [67, 0]
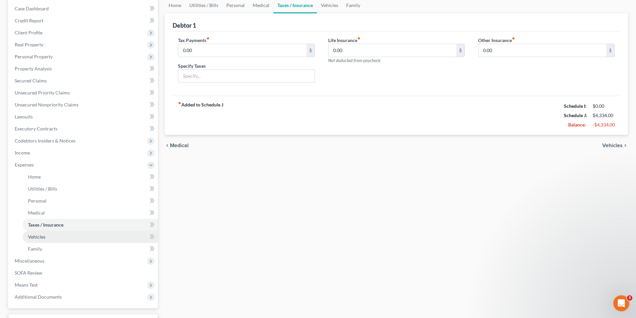
click at [75, 238] on link "Vehicles" at bounding box center [90, 237] width 135 height 12
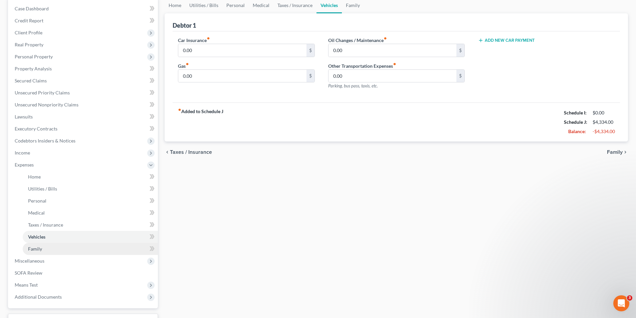
click at [67, 244] on link "Family" at bounding box center [90, 249] width 135 height 12
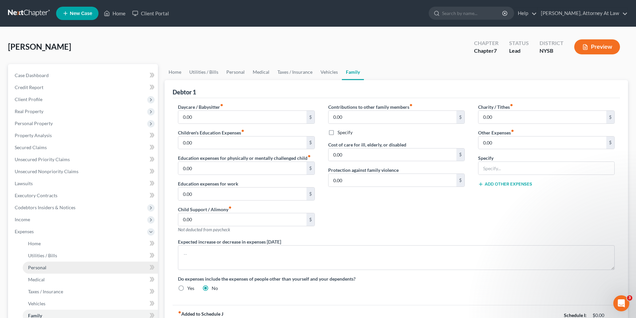
click at [48, 267] on link "Personal" at bounding box center [90, 268] width 135 height 12
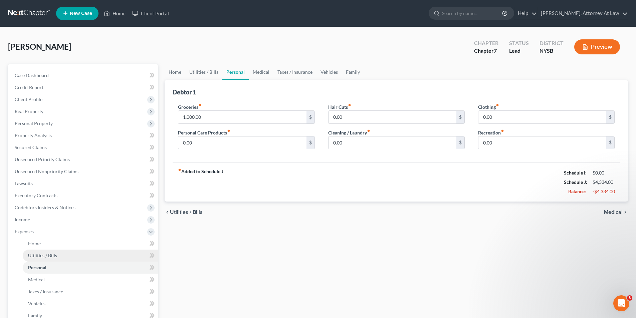
click at [59, 256] on link "Utilities / Bills" at bounding box center [90, 256] width 135 height 12
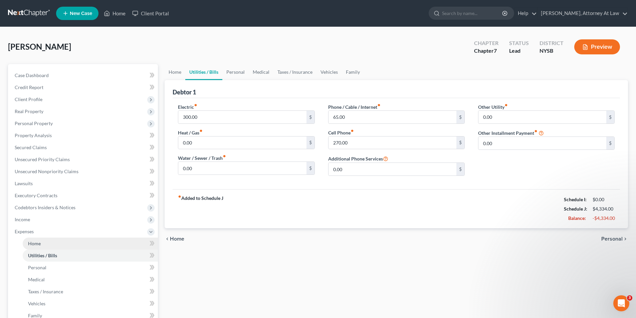
click at [72, 245] on link "Home" at bounding box center [90, 244] width 135 height 12
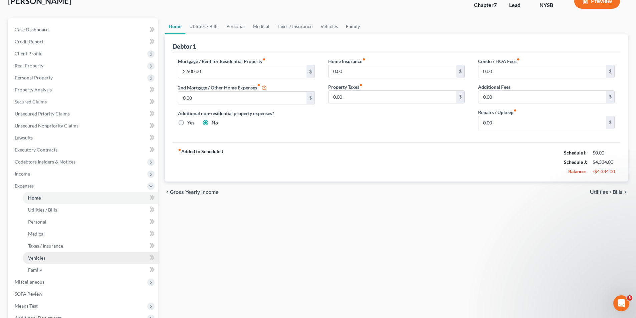
scroll to position [67, 0]
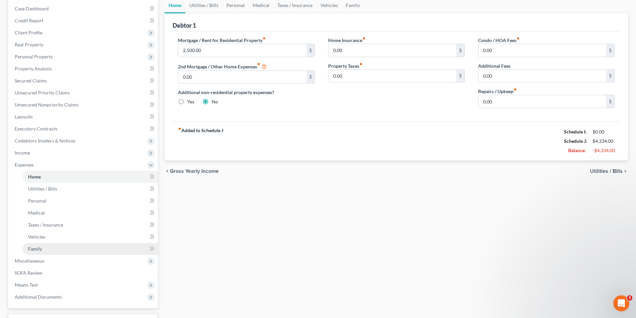
click at [81, 249] on link "Family" at bounding box center [90, 249] width 135 height 12
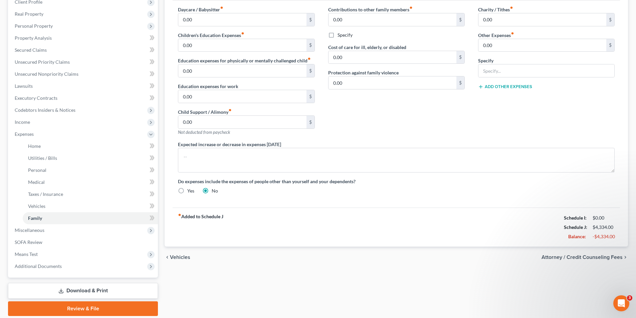
scroll to position [100, 0]
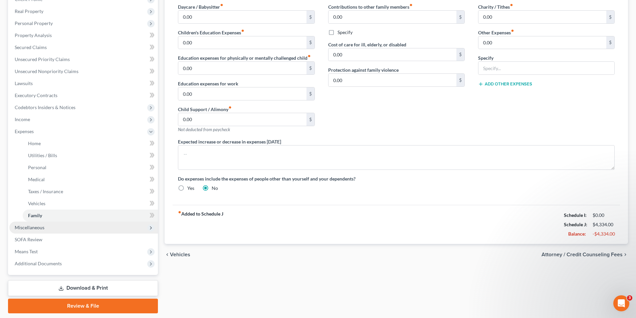
click at [79, 226] on span "Miscellaneous" at bounding box center [83, 228] width 149 height 12
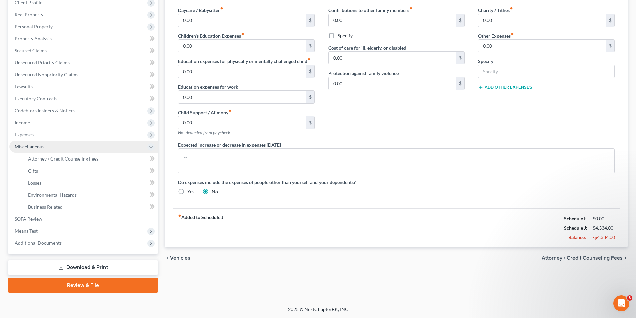
scroll to position [97, 0]
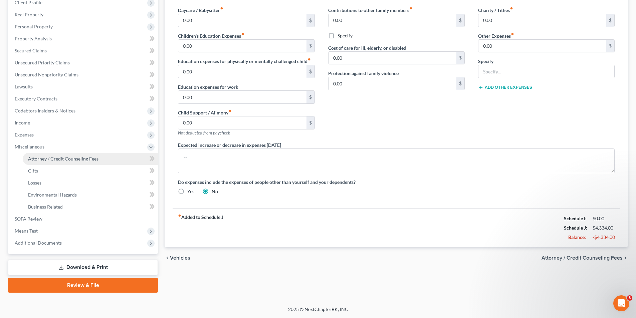
click at [78, 159] on span "Attorney / Credit Counseling Fees" at bounding box center [63, 159] width 70 height 6
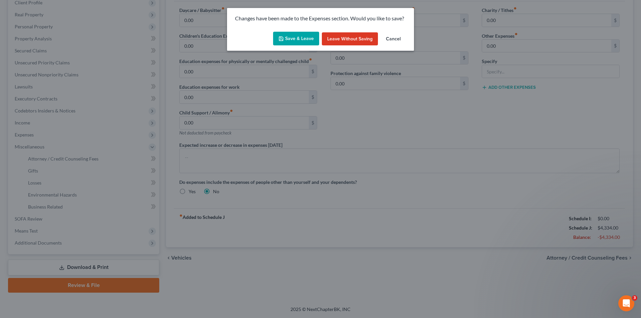
click at [402, 36] on button "Cancel" at bounding box center [393, 38] width 25 height 13
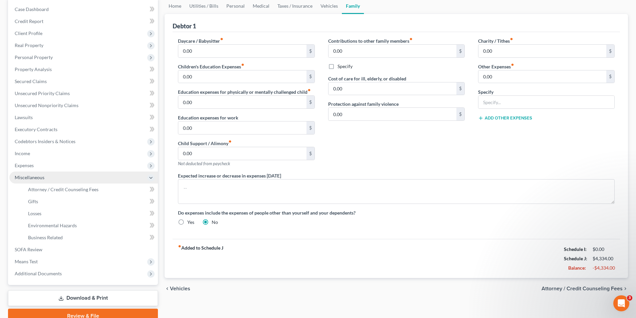
scroll to position [63, 0]
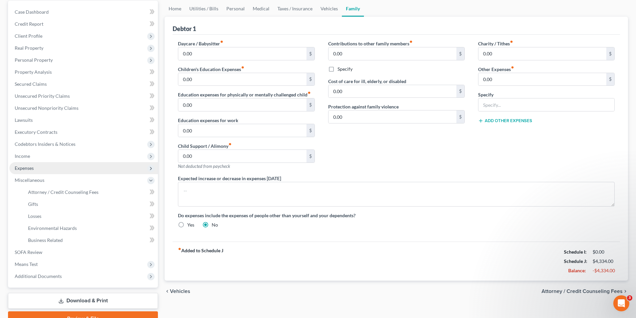
click at [67, 170] on span "Expenses" at bounding box center [83, 168] width 149 height 12
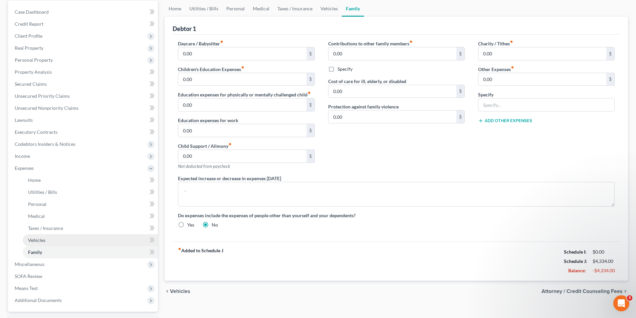
click at [74, 244] on link "Vehicles" at bounding box center [90, 240] width 135 height 12
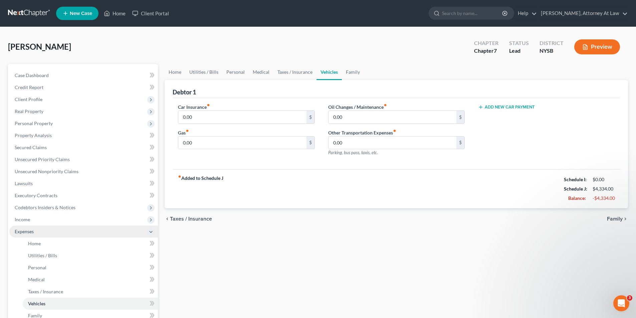
click at [84, 233] on span "Expenses" at bounding box center [83, 232] width 149 height 12
click at [83, 227] on span "Expenses" at bounding box center [83, 232] width 149 height 12
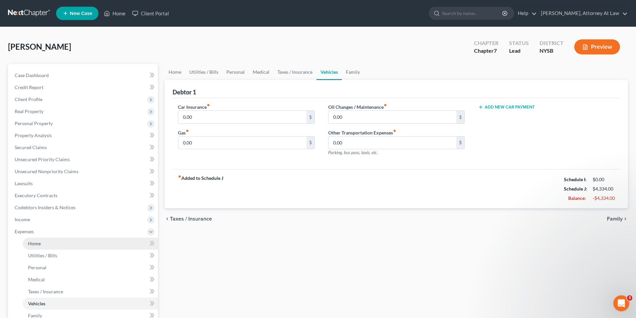
click at [81, 248] on link "Home" at bounding box center [90, 244] width 135 height 12
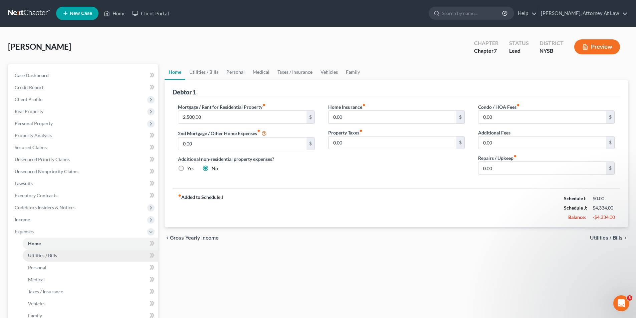
click at [80, 257] on link "Utilities / Bills" at bounding box center [90, 256] width 135 height 12
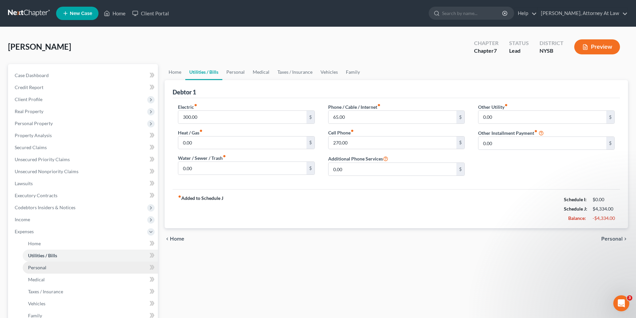
click at [80, 272] on link "Personal" at bounding box center [90, 268] width 135 height 12
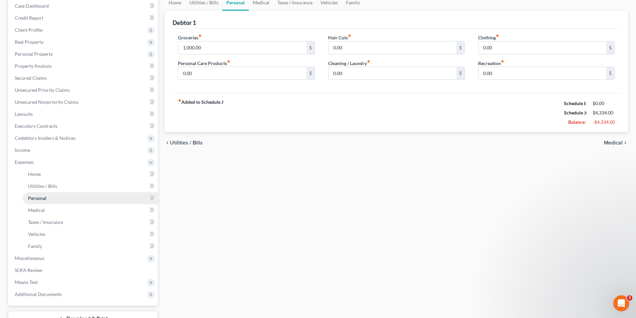
scroll to position [100, 0]
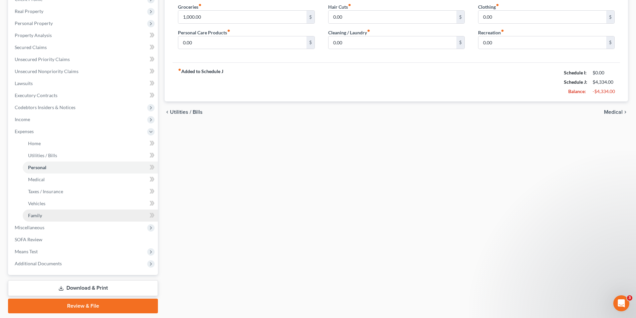
click at [89, 212] on link "Family" at bounding box center [90, 216] width 135 height 12
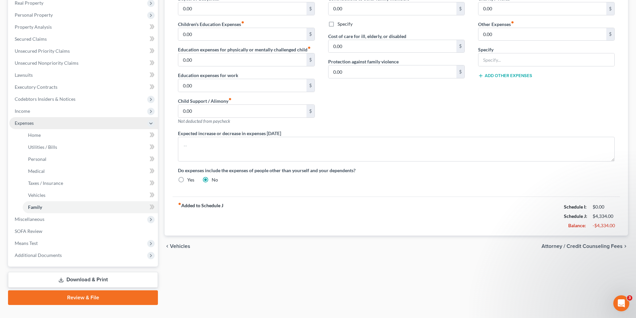
scroll to position [121, 0]
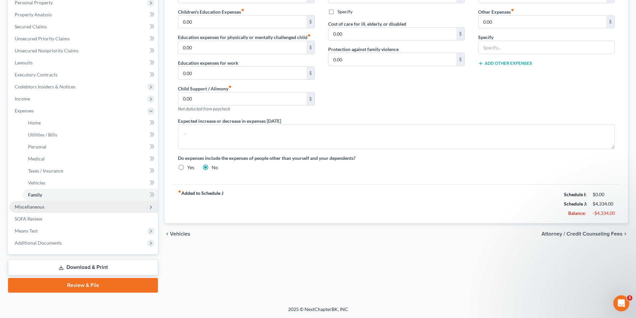
click at [71, 204] on span "Miscellaneous" at bounding box center [83, 207] width 149 height 12
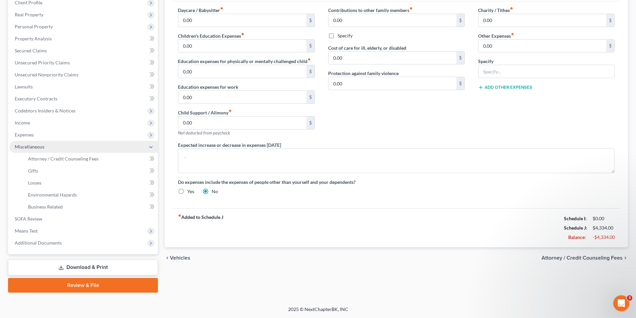
scroll to position [97, 0]
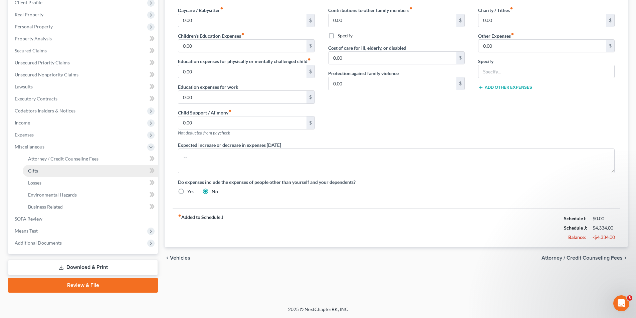
click at [77, 168] on link "Gifts" at bounding box center [90, 171] width 135 height 12
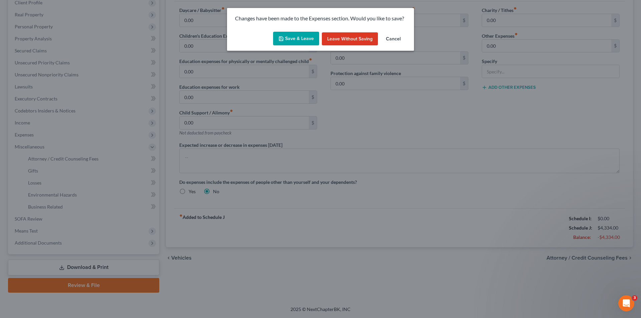
click at [288, 38] on button "Save & Leave" at bounding box center [296, 39] width 46 height 14
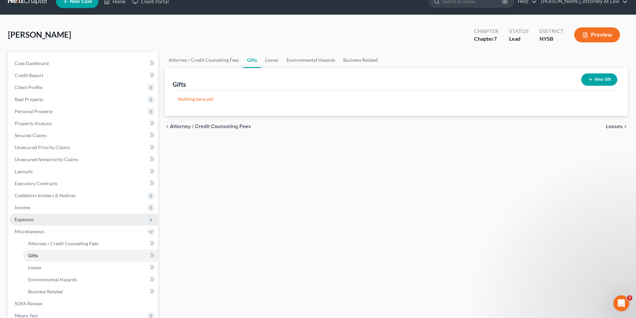
scroll to position [33, 0]
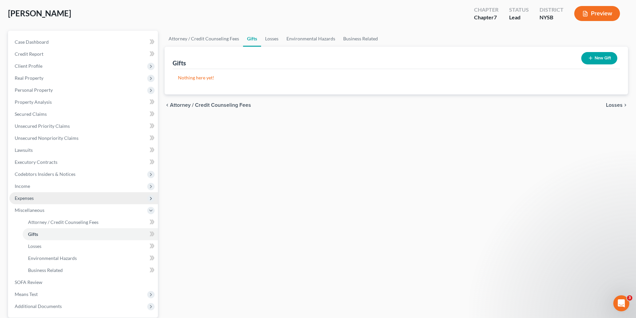
click at [75, 199] on span "Expenses" at bounding box center [83, 198] width 149 height 12
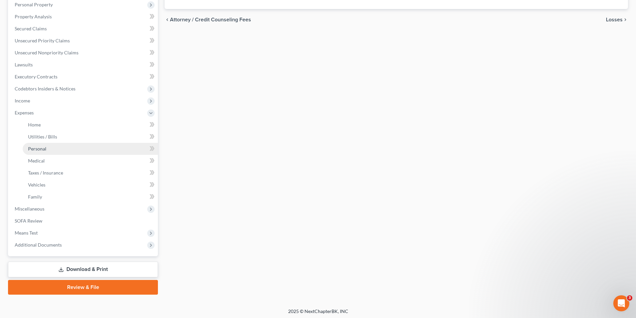
scroll to position [121, 0]
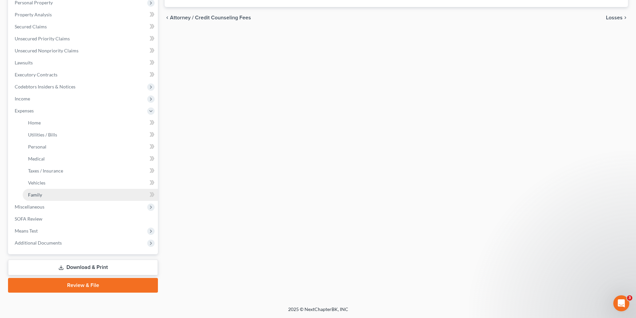
click at [82, 195] on link "Family" at bounding box center [90, 195] width 135 height 12
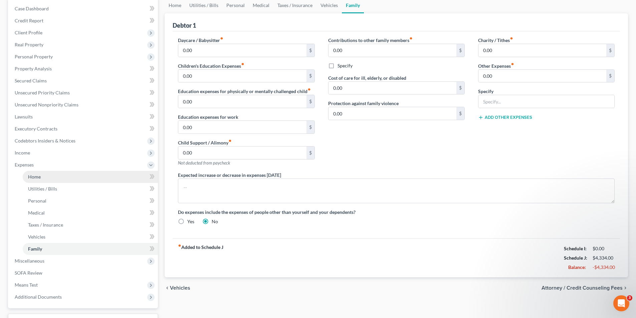
click at [76, 177] on link "Home" at bounding box center [90, 177] width 135 height 12
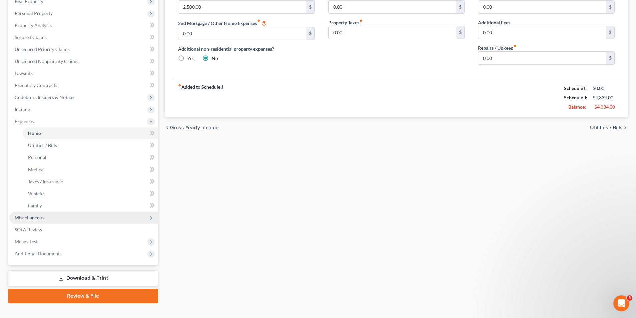
scroll to position [121, 0]
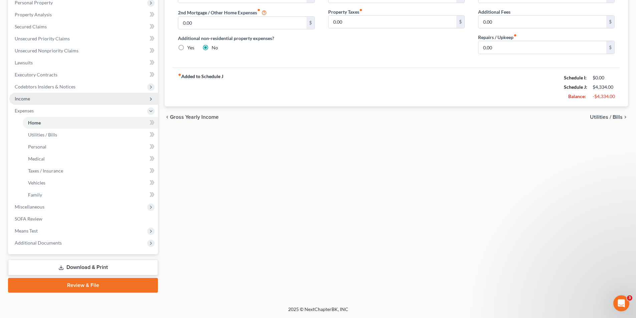
click at [82, 101] on span "Income" at bounding box center [83, 99] width 149 height 12
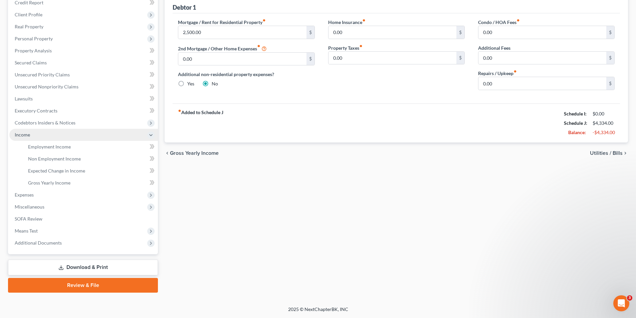
scroll to position [85, 0]
click at [75, 148] on link "Employment Income" at bounding box center [90, 147] width 135 height 12
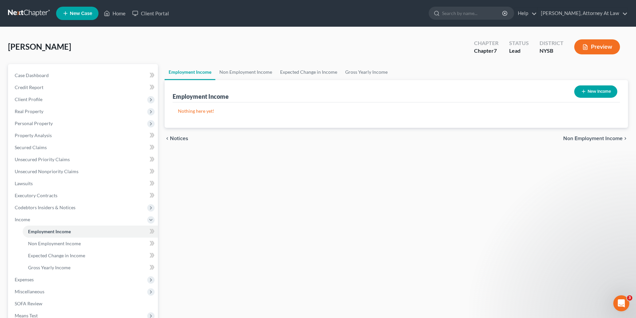
click at [597, 98] on button "New Income" at bounding box center [596, 92] width 43 height 12
select select "0"
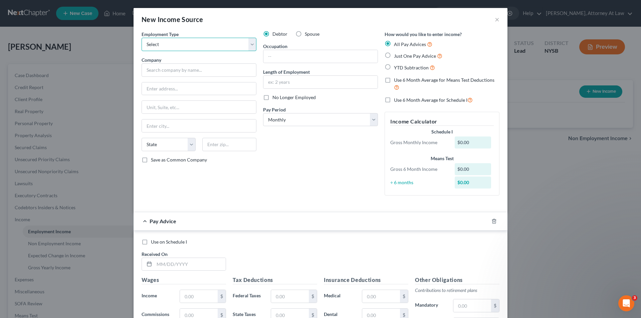
click at [248, 47] on select "Select Full or [DEMOGRAPHIC_DATA] Employment Self Employment" at bounding box center [199, 44] width 115 height 13
select select "0"
click at [142, 38] on select "Select Full or [DEMOGRAPHIC_DATA] Employment Self Employment" at bounding box center [199, 44] width 115 height 13
click at [498, 20] on div "New Income Source ×" at bounding box center [321, 19] width 374 height 23
click at [492, 18] on div "New Income Source ×" at bounding box center [321, 19] width 374 height 23
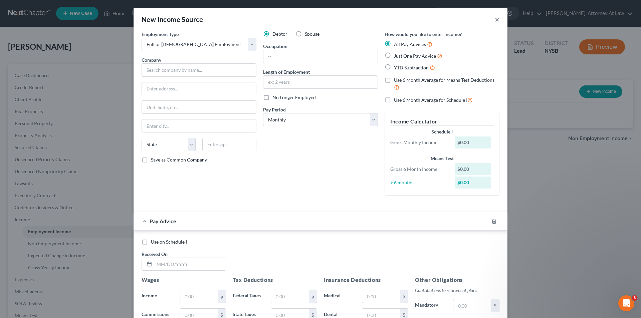
click at [495, 20] on button "×" at bounding box center [497, 19] width 5 height 8
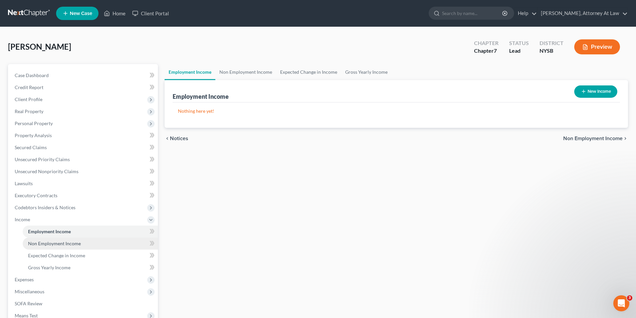
click at [92, 245] on link "Non Employment Income" at bounding box center [90, 244] width 135 height 12
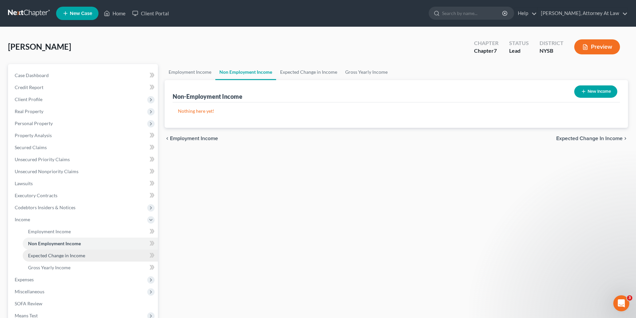
click at [92, 254] on link "Expected Change in Income" at bounding box center [90, 256] width 135 height 12
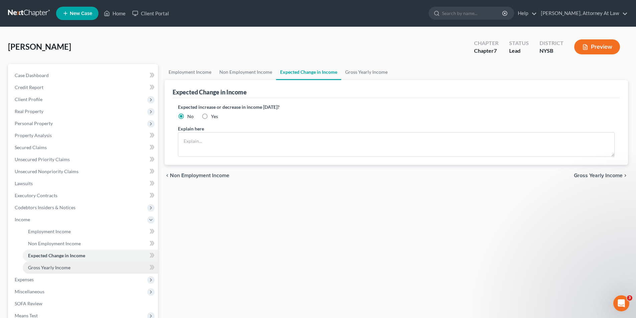
click at [83, 265] on link "Gross Yearly Income" at bounding box center [90, 268] width 135 height 12
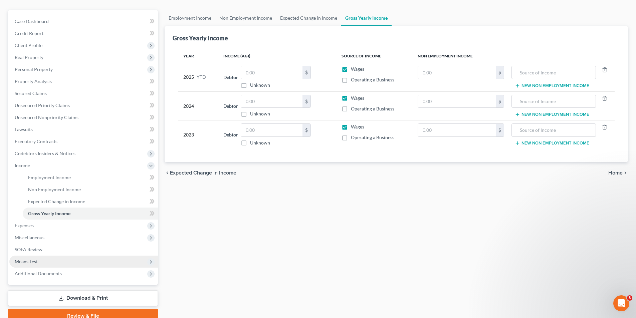
scroll to position [51, 0]
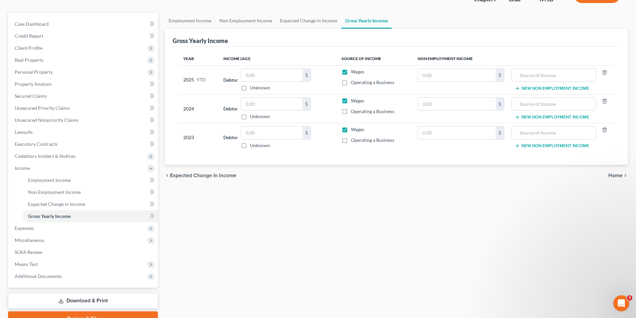
click at [250, 91] on label "Unknown" at bounding box center [260, 88] width 20 height 7
click at [253, 89] on input "Unknown" at bounding box center [255, 87] width 4 height 4
checkbox input "true"
type input "0.00"
click at [250, 90] on label "Unknown" at bounding box center [260, 88] width 20 height 7
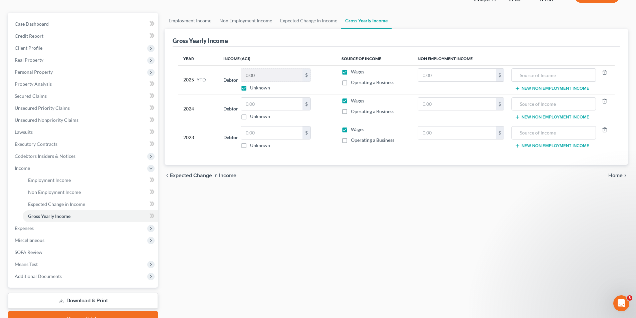
click at [253, 89] on input "Unknown" at bounding box center [255, 87] width 4 height 4
checkbox input "false"
click at [274, 71] on input "0.00" at bounding box center [271, 75] width 61 height 13
click at [290, 76] on input "40,862." at bounding box center [271, 75] width 61 height 13
type input "40,862.54"
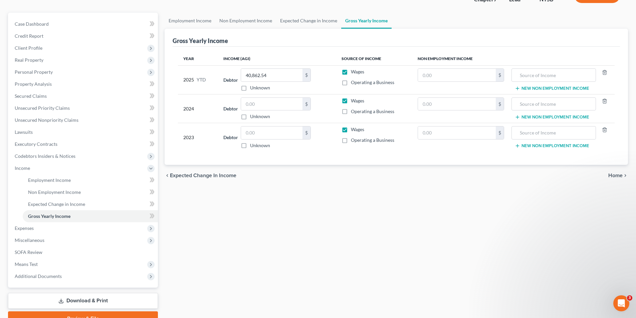
click at [319, 51] on div "Year Income (AGI) Source of Income Non Employment Income 2025 YTD Debtor 40,862…" at bounding box center [397, 106] width 448 height 119
click at [548, 77] on input "text" at bounding box center [553, 75] width 77 height 13
click at [76, 229] on span "Expenses" at bounding box center [83, 228] width 149 height 12
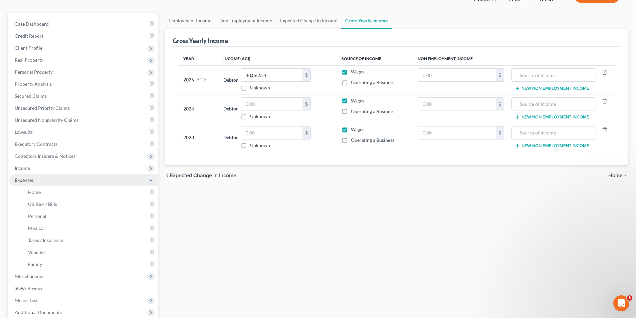
click at [82, 184] on span "Expenses" at bounding box center [83, 180] width 149 height 12
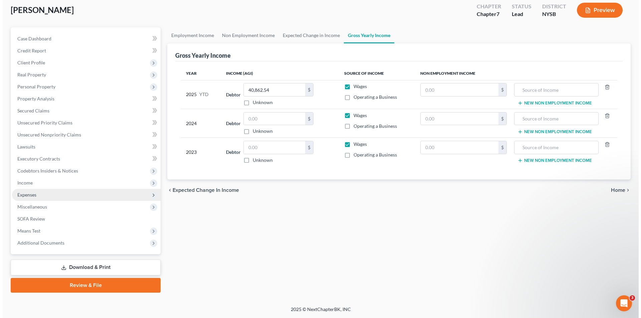
scroll to position [37, 0]
click at [269, 122] on input "text" at bounding box center [271, 119] width 61 height 13
click at [264, 121] on input "text" at bounding box center [271, 119] width 61 height 13
paste input "27,776.00"
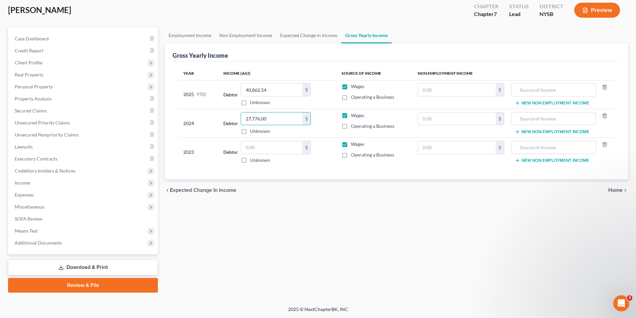
type input "27,776.00"
click at [309, 176] on div "Year Income (AGI) Source of Income Non Employment Income 2025 YTD Debtor 40,862…" at bounding box center [397, 120] width 448 height 119
click at [68, 192] on span "Expenses" at bounding box center [83, 195] width 149 height 12
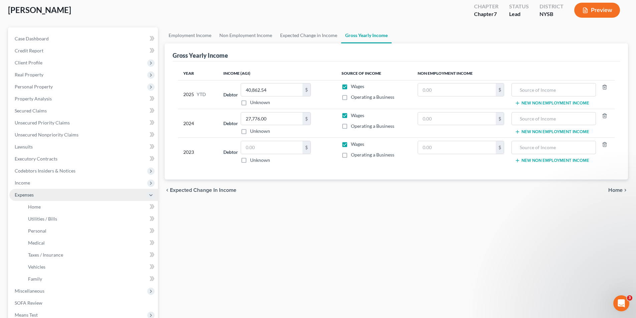
click at [68, 192] on span "Expenses" at bounding box center [83, 195] width 149 height 12
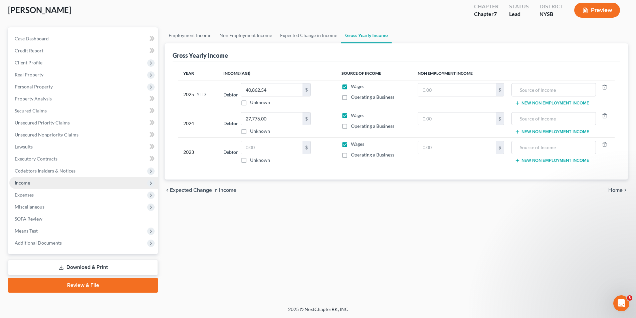
click at [75, 185] on span "Income" at bounding box center [83, 183] width 149 height 12
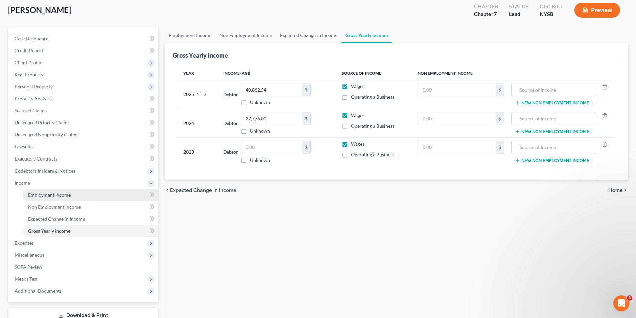
click at [76, 195] on link "Employment Income" at bounding box center [90, 195] width 135 height 12
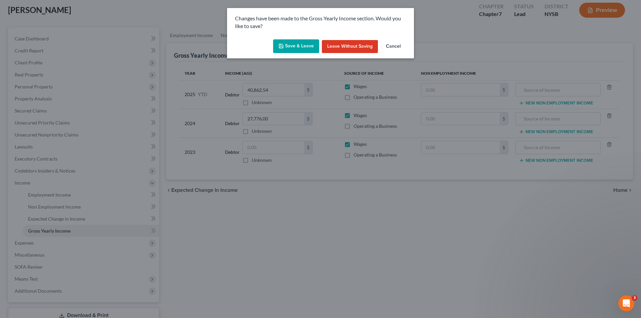
click at [307, 42] on button "Save & Leave" at bounding box center [296, 46] width 46 height 14
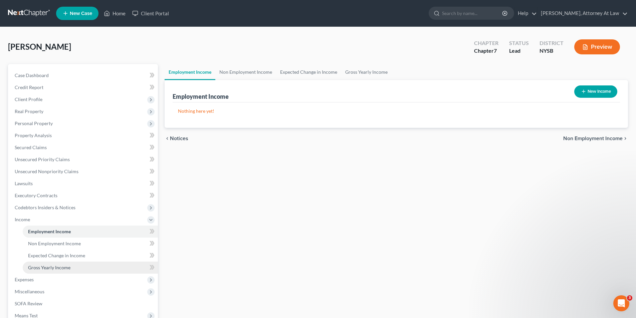
click at [91, 266] on link "Gross Yearly Income" at bounding box center [90, 268] width 135 height 12
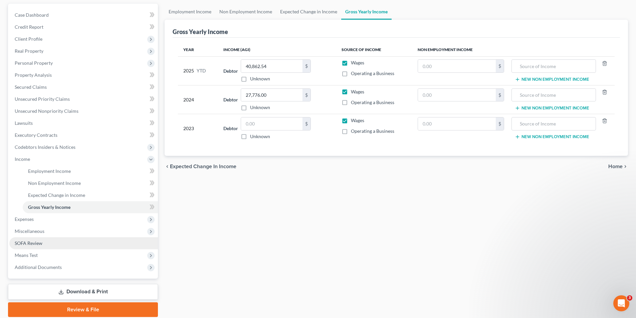
scroll to position [67, 0]
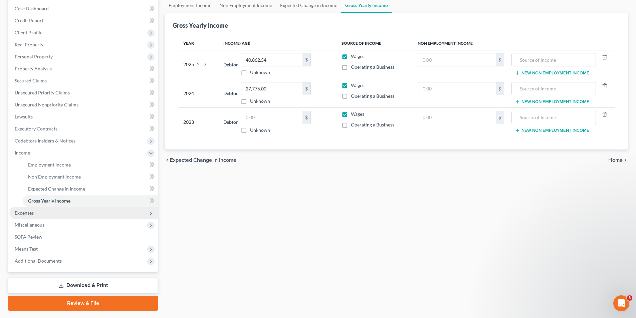
click at [108, 210] on span "Expenses" at bounding box center [83, 213] width 149 height 12
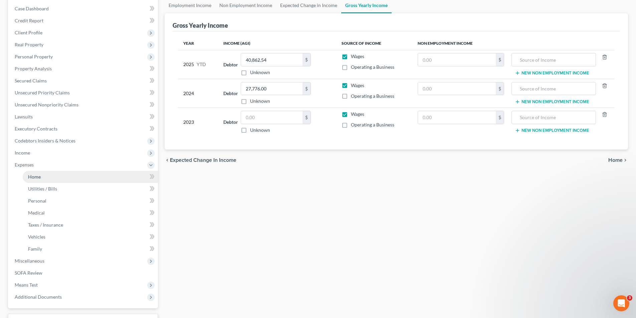
click at [104, 174] on link "Home" at bounding box center [90, 177] width 135 height 12
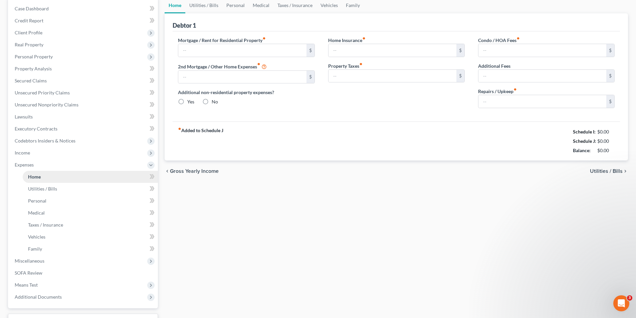
scroll to position [3, 0]
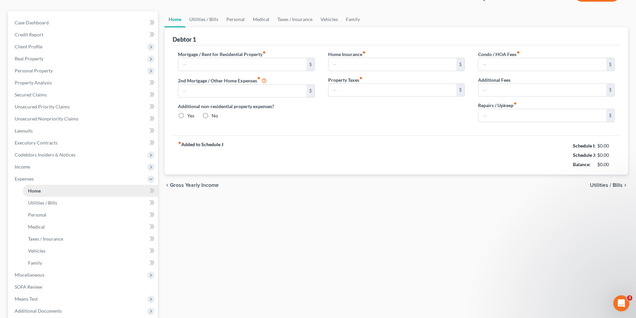
type input "2,500.00"
type input "0.00"
radio input "true"
type input "0.00"
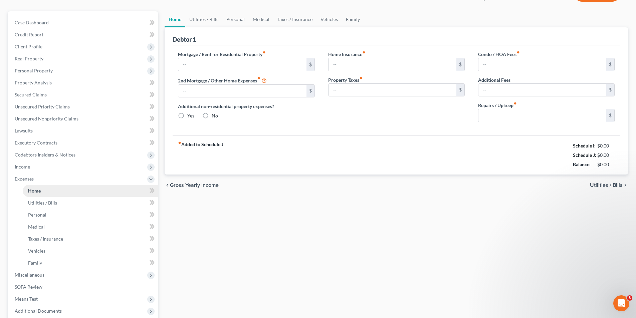
type input "0.00"
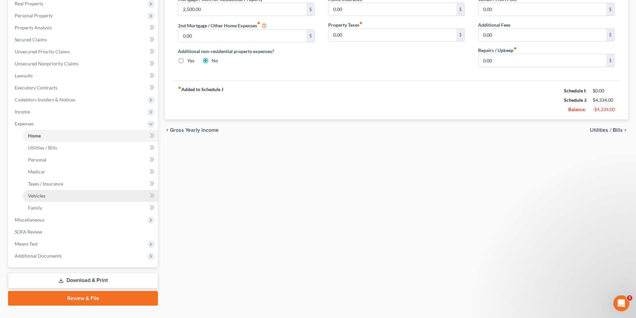
scroll to position [121, 0]
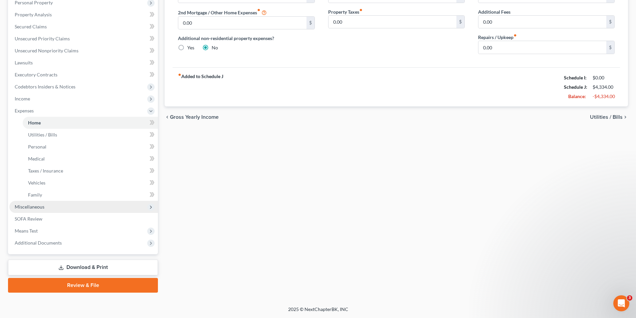
click at [84, 211] on span "Miscellaneous" at bounding box center [83, 207] width 149 height 12
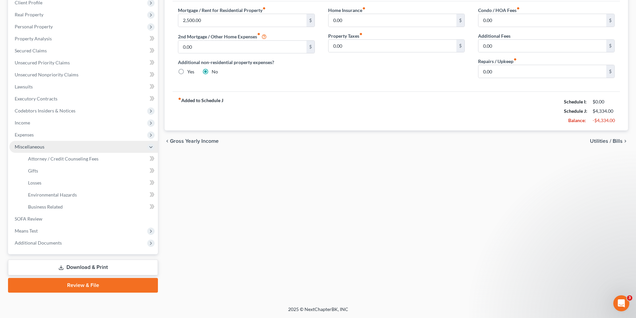
scroll to position [97, 0]
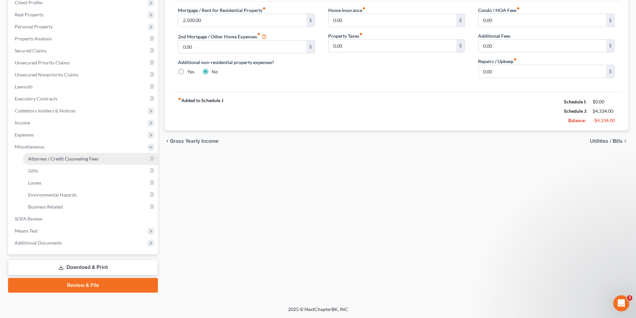
click at [80, 161] on span "Attorney / Credit Counseling Fees" at bounding box center [63, 159] width 70 height 6
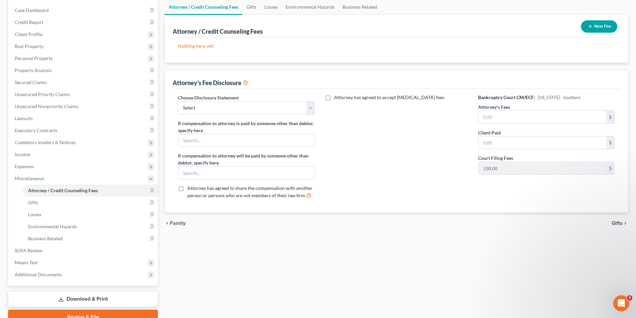
scroll to position [67, 0]
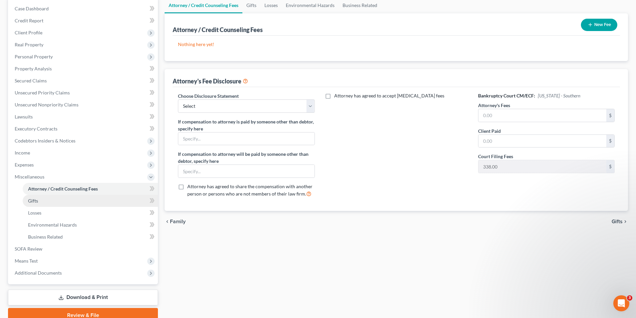
click at [95, 203] on link "Gifts" at bounding box center [90, 201] width 135 height 12
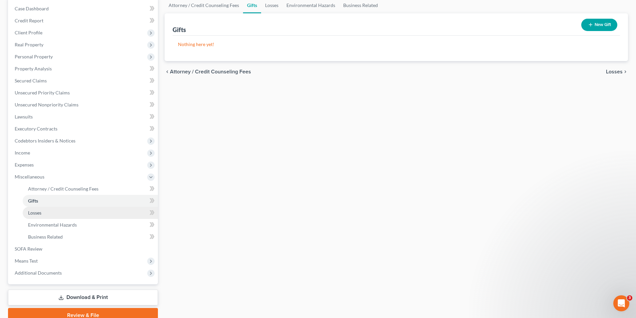
click at [99, 212] on link "Losses" at bounding box center [90, 213] width 135 height 12
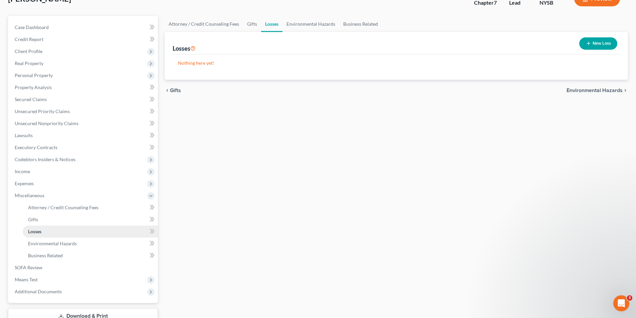
scroll to position [67, 0]
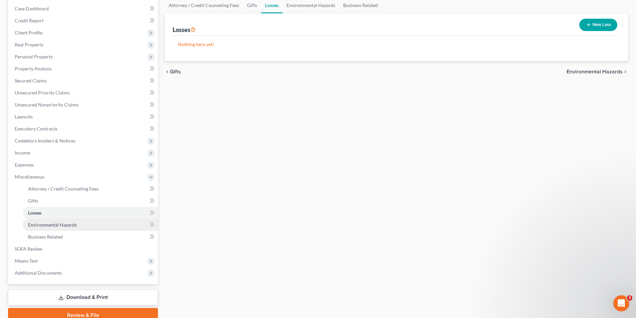
click at [111, 230] on link "Environmental Hazards" at bounding box center [90, 225] width 135 height 12
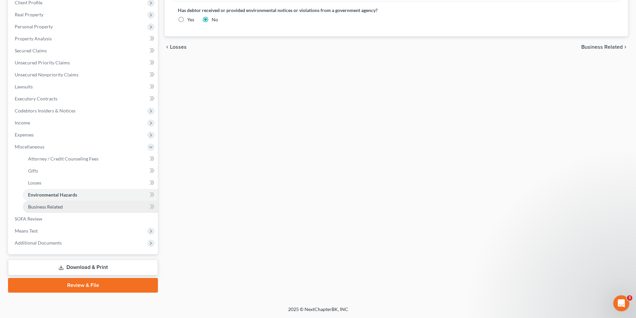
click at [85, 211] on link "Business Related" at bounding box center [90, 207] width 135 height 12
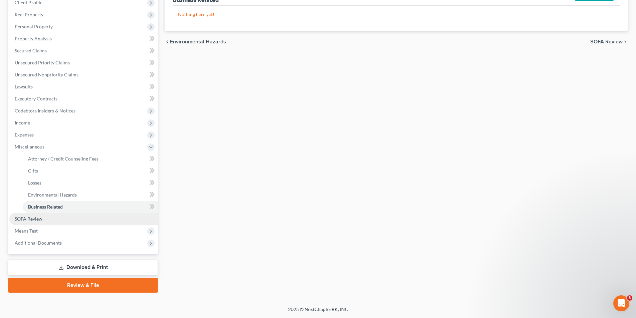
click at [93, 220] on link "SOFA Review" at bounding box center [83, 219] width 149 height 12
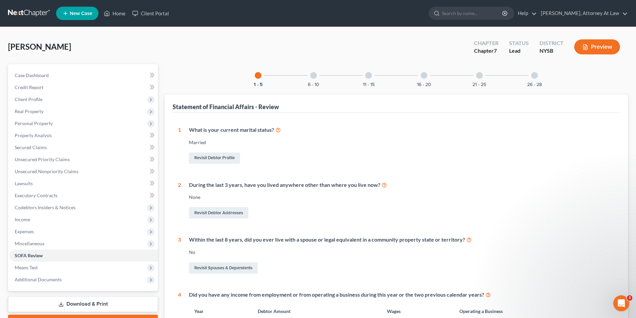
click at [318, 79] on div "6 - 10" at bounding box center [313, 75] width 23 height 23
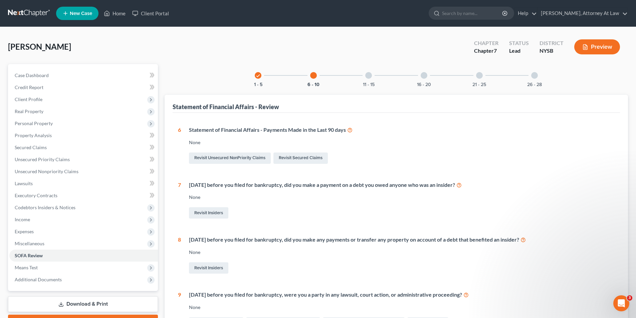
click at [366, 80] on div "11 - 15" at bounding box center [368, 75] width 23 height 23
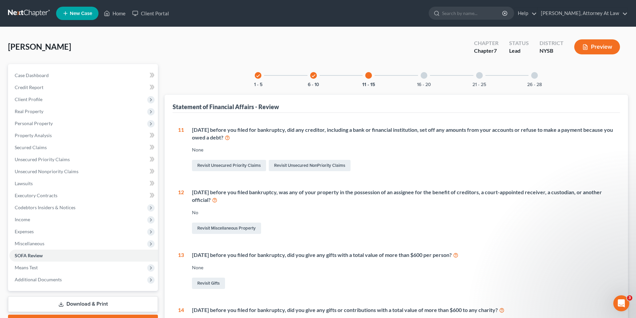
click at [318, 80] on div "check 6 - 10" at bounding box center [313, 75] width 23 height 23
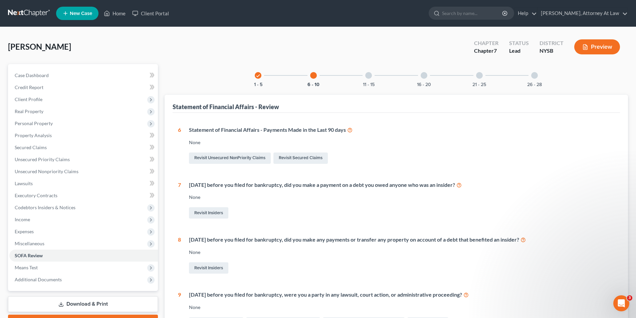
click at [253, 77] on div "check 1 - 5" at bounding box center [258, 75] width 23 height 23
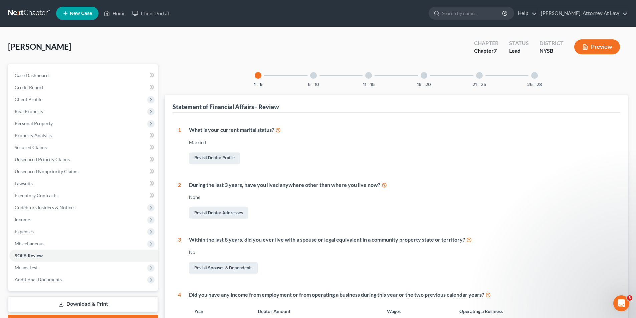
click at [265, 84] on div "1 - 5" at bounding box center [258, 75] width 23 height 23
click at [376, 82] on div "11 - 15" at bounding box center [368, 75] width 23 height 23
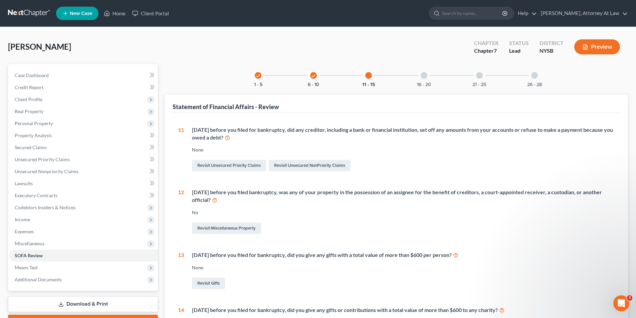
click at [425, 76] on div at bounding box center [424, 75] width 7 height 7
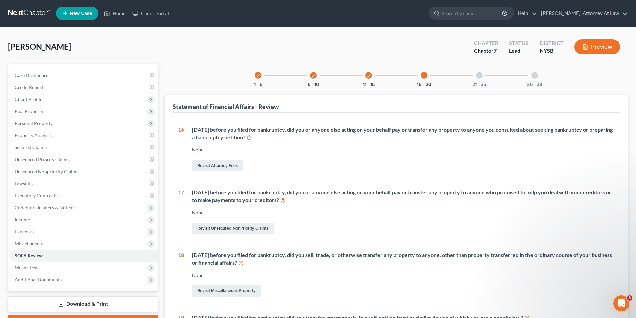
click at [477, 76] on div "21 - 25" at bounding box center [479, 75] width 23 height 23
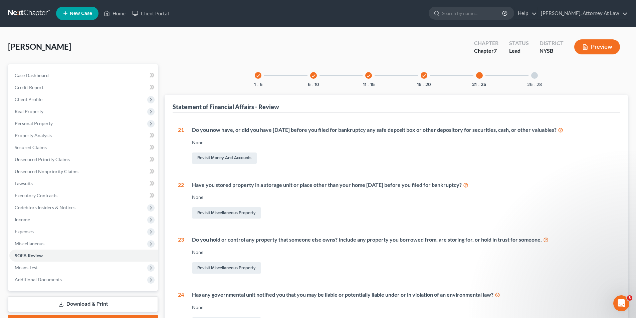
click at [555, 69] on div "check 1 - 5 check 6 - 10 check 11 - 15 check 16 - 20 21 - 25 26 - 28 Statement …" at bounding box center [397, 236] width 464 height 345
click at [536, 80] on div "26 - 28" at bounding box center [534, 75] width 23 height 23
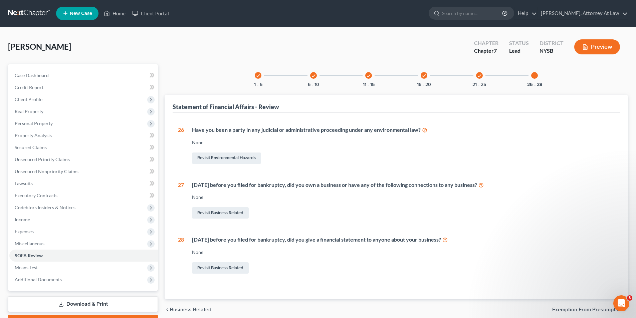
click at [531, 81] on div "26 - 28" at bounding box center [534, 75] width 23 height 23
click at [482, 77] on icon "check" at bounding box center [479, 75] width 5 height 5
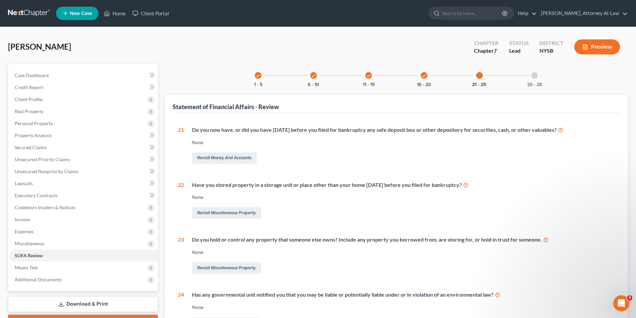
click at [378, 77] on div "check 11 - 15" at bounding box center [368, 75] width 23 height 23
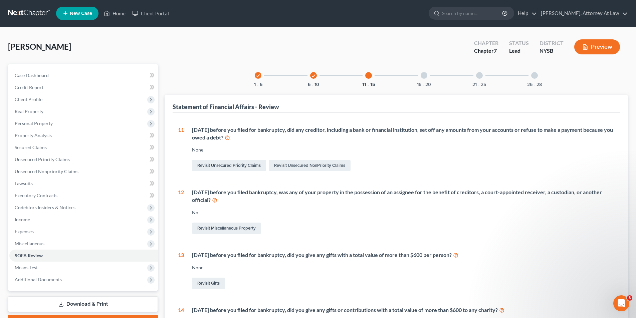
click at [317, 77] on div "check 6 - 10" at bounding box center [313, 75] width 23 height 23
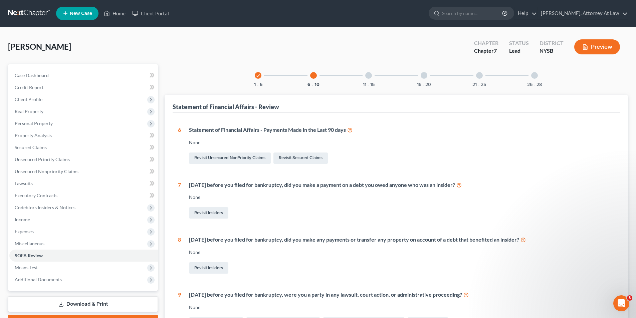
click at [275, 81] on div "check 1 - 5 6 - 10 11 - 15 16 - 20 21 - 25 26 - 28" at bounding box center [396, 75] width 299 height 23
click at [263, 79] on div "check 1 - 5" at bounding box center [258, 75] width 23 height 23
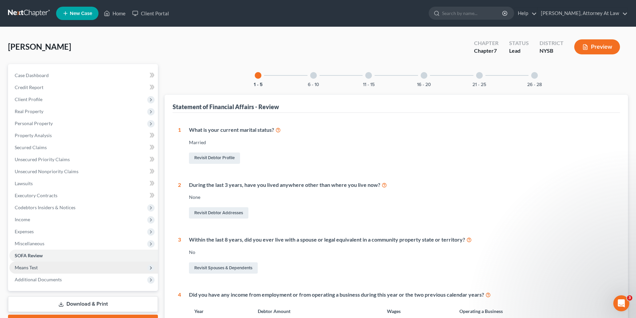
click at [66, 264] on span "Means Test" at bounding box center [83, 268] width 149 height 12
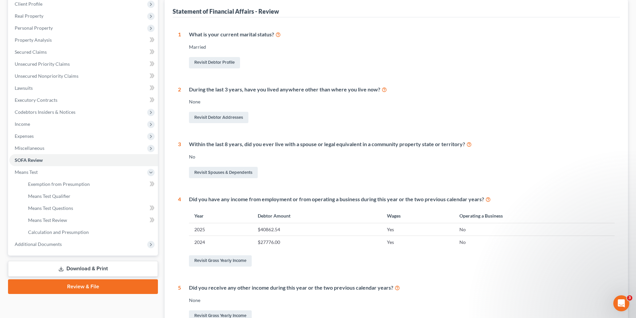
scroll to position [100, 0]
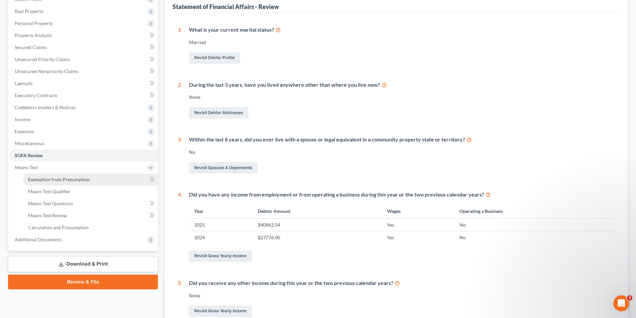
click at [93, 183] on link "Exemption from Presumption" at bounding box center [90, 180] width 135 height 12
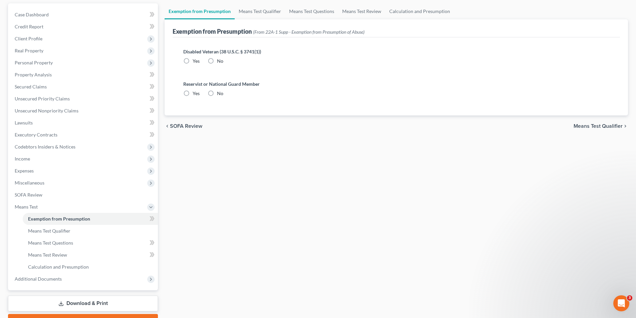
scroll to position [97, 0]
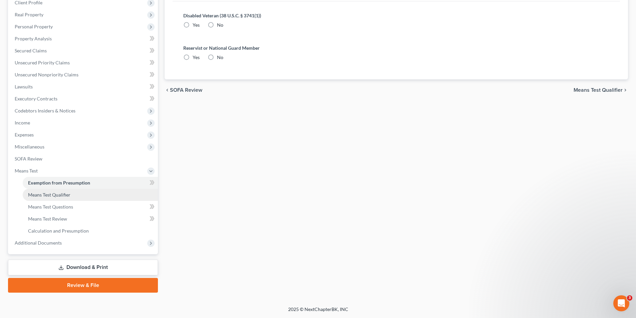
click at [102, 198] on link "Means Test Qualifier" at bounding box center [90, 195] width 135 height 12
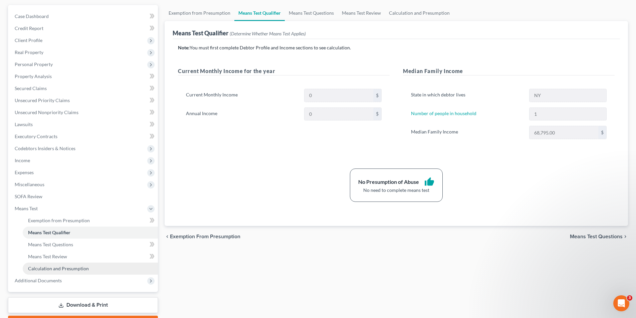
scroll to position [67, 0]
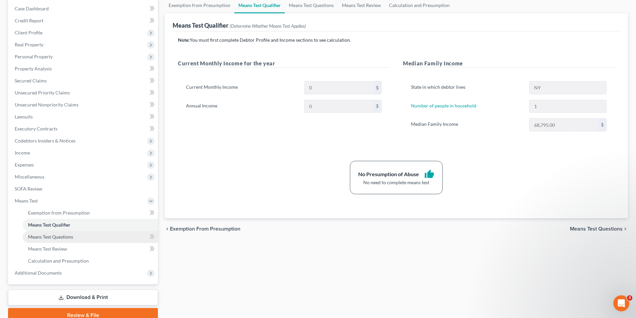
click at [71, 238] on span "Means Test Questions" at bounding box center [50, 237] width 45 height 6
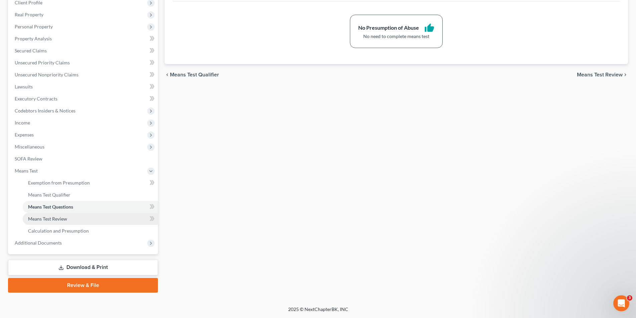
click at [82, 219] on link "Means Test Review" at bounding box center [90, 219] width 135 height 12
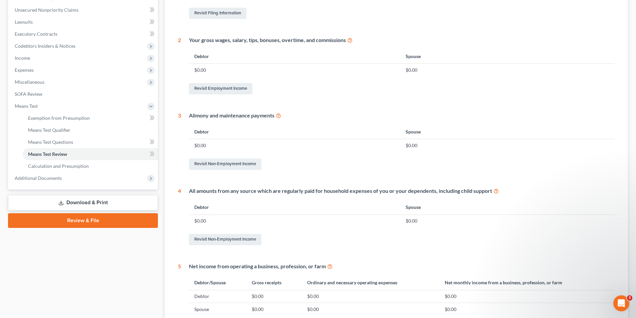
scroll to position [167, 0]
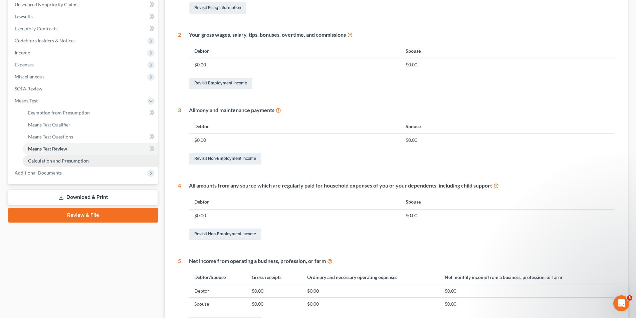
click at [56, 163] on span "Calculation and Presumption" at bounding box center [58, 161] width 61 height 6
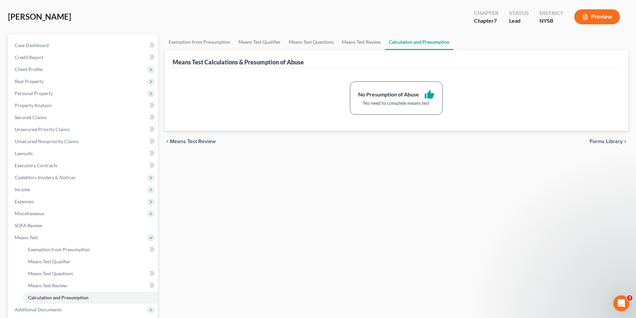
scroll to position [97, 0]
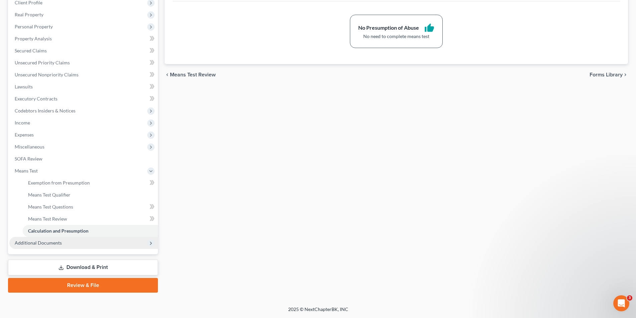
click at [57, 244] on span "Additional Documents" at bounding box center [38, 243] width 47 height 6
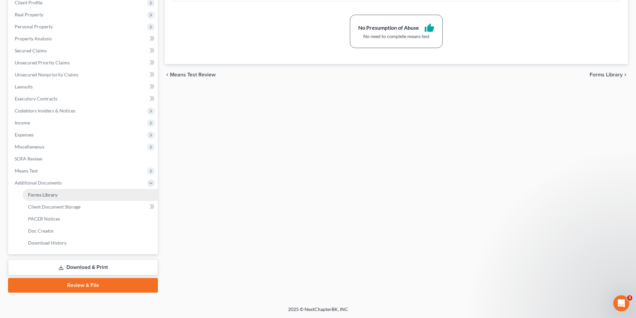
click at [85, 193] on link "Forms Library" at bounding box center [90, 195] width 135 height 12
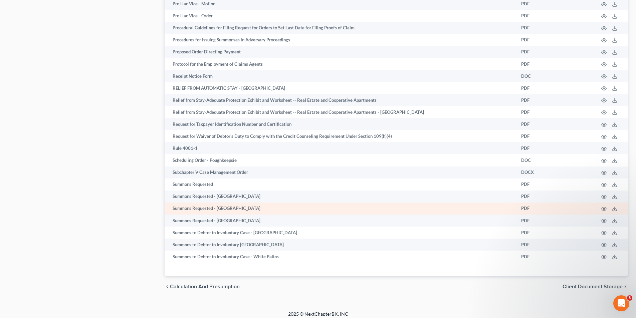
scroll to position [1083, 0]
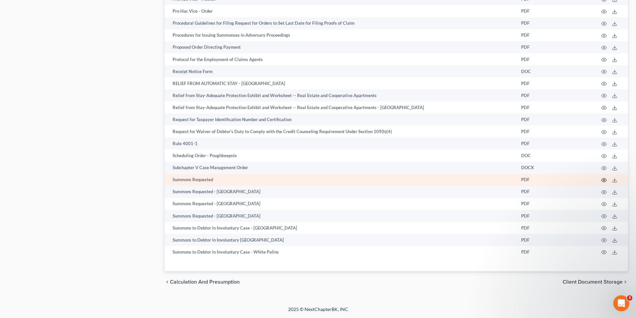
click at [604, 182] on icon "button" at bounding box center [604, 180] width 5 height 5
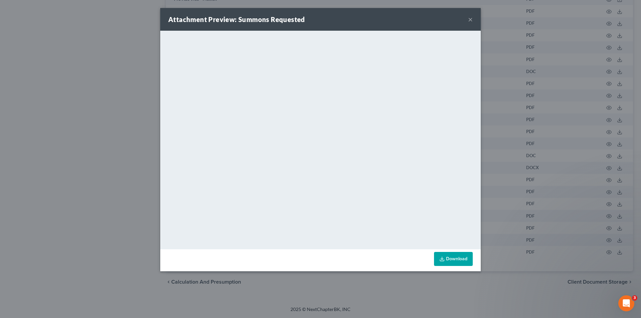
click at [473, 19] on div "Attachment Preview: Summons Requested ×" at bounding box center [320, 19] width 321 height 23
click at [469, 18] on button "×" at bounding box center [470, 19] width 5 height 8
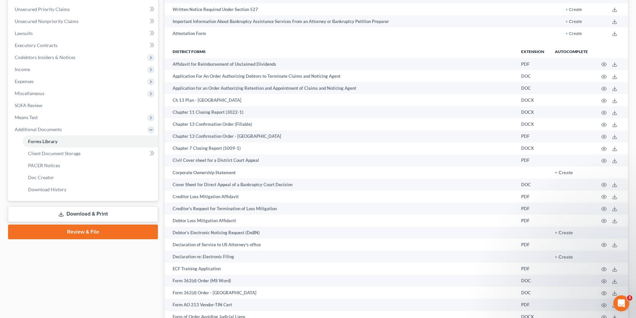
scroll to position [148, 0]
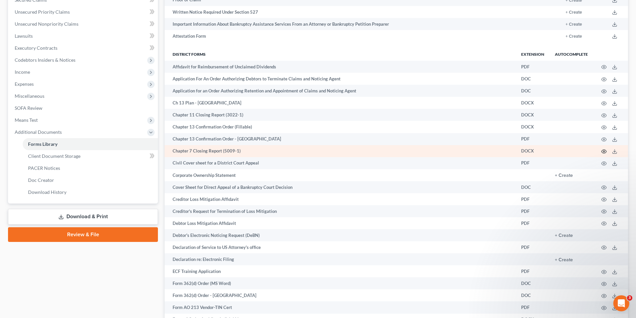
click at [605, 151] on icon "button" at bounding box center [604, 151] width 5 height 5
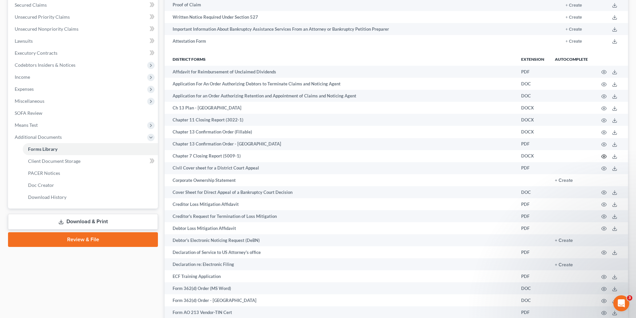
scroll to position [114, 0]
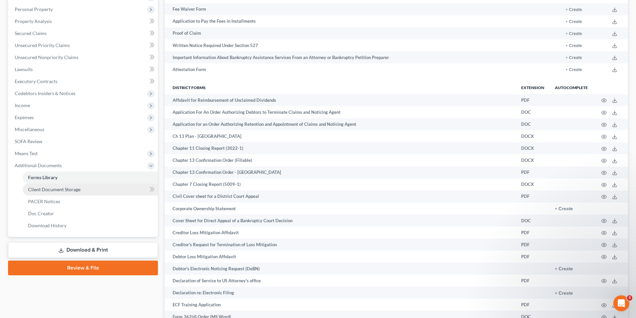
click at [63, 193] on link "Client Document Storage" at bounding box center [90, 190] width 135 height 12
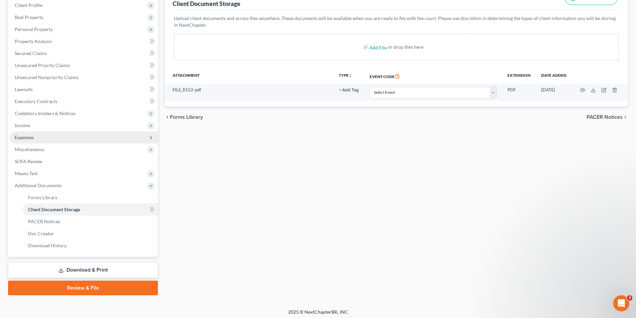
scroll to position [97, 0]
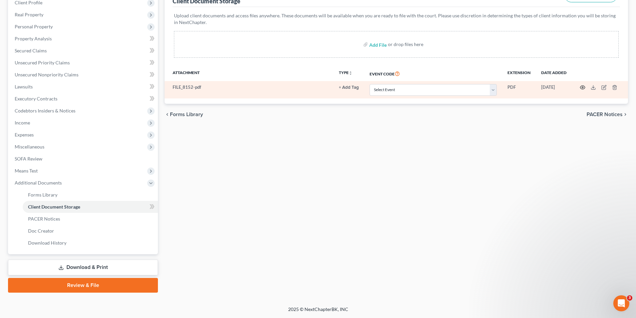
click at [584, 88] on icon "button" at bounding box center [582, 87] width 5 height 5
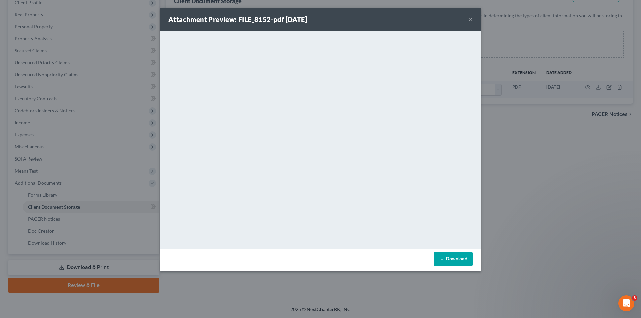
click at [472, 18] on button "×" at bounding box center [470, 19] width 5 height 8
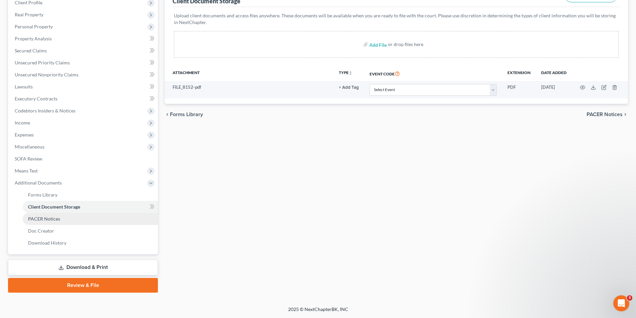
click at [78, 224] on link "PACER Notices" at bounding box center [90, 219] width 135 height 12
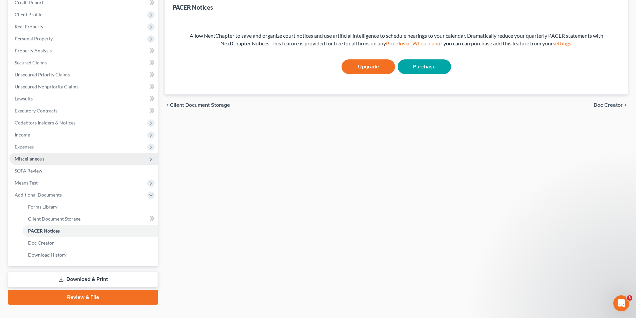
scroll to position [97, 0]
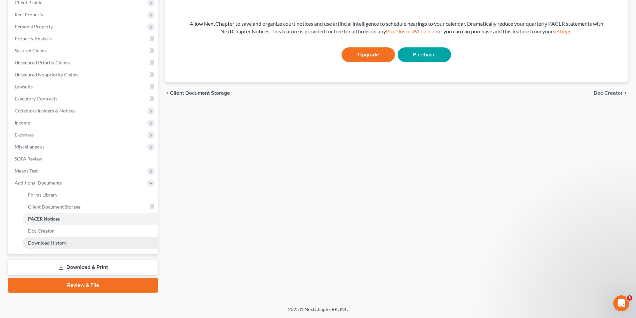
click at [85, 238] on link "Download History" at bounding box center [90, 243] width 135 height 12
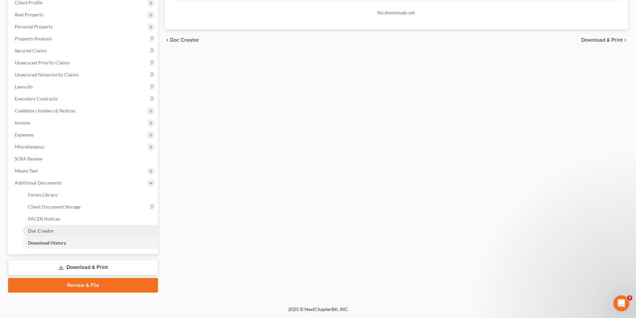
click at [81, 232] on link "Doc Creator" at bounding box center [90, 231] width 135 height 12
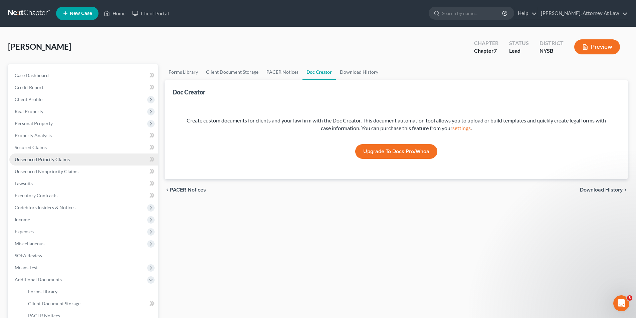
click at [104, 165] on link "Unsecured Priority Claims" at bounding box center [83, 160] width 149 height 12
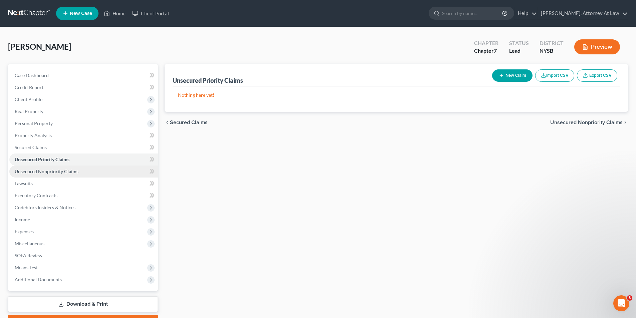
click at [97, 175] on link "Unsecured Nonpriority Claims" at bounding box center [83, 172] width 149 height 12
click at [503, 76] on icon "button" at bounding box center [501, 75] width 5 height 5
select select "0"
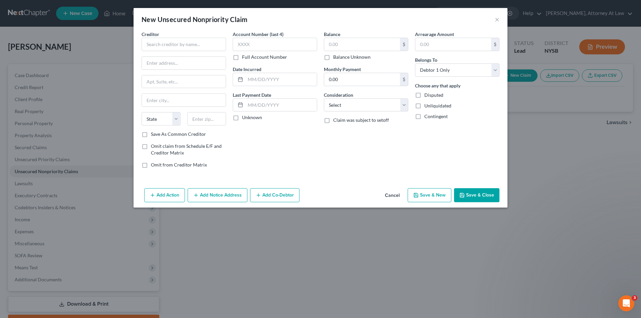
click at [501, 18] on div "New Unsecured Nonpriority Claim ×" at bounding box center [321, 19] width 374 height 23
click at [495, 20] on button "×" at bounding box center [497, 19] width 5 height 8
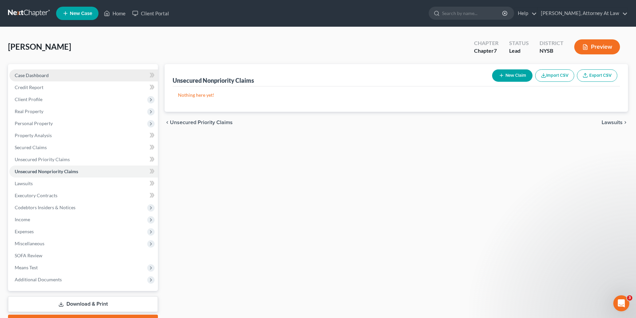
click at [53, 75] on link "Case Dashboard" at bounding box center [83, 75] width 149 height 12
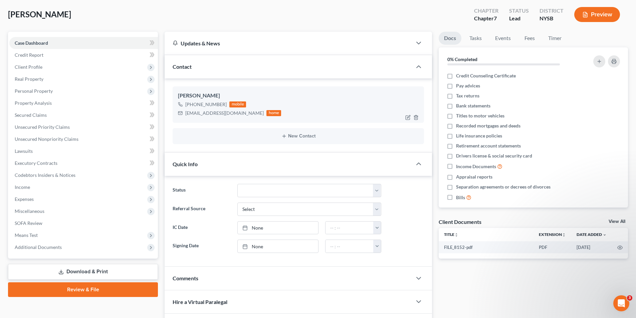
scroll to position [33, 0]
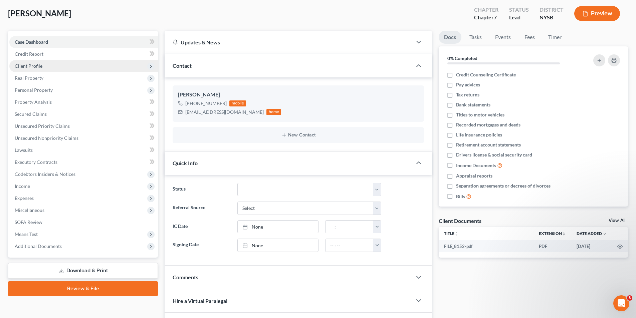
click at [78, 64] on span "Client Profile" at bounding box center [83, 66] width 149 height 12
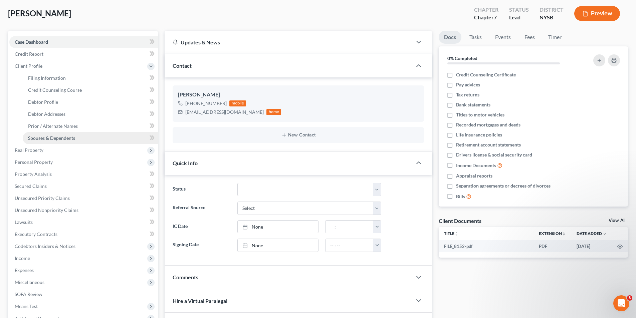
click at [81, 138] on link "Spouses & Dependents" at bounding box center [90, 138] width 135 height 12
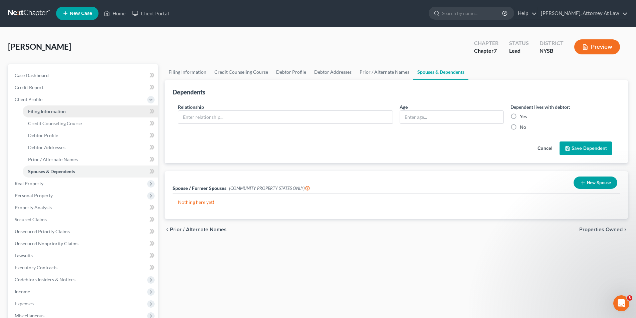
click at [79, 110] on link "Filing Information" at bounding box center [90, 112] width 135 height 12
select select "1"
select select "0"
select select "55"
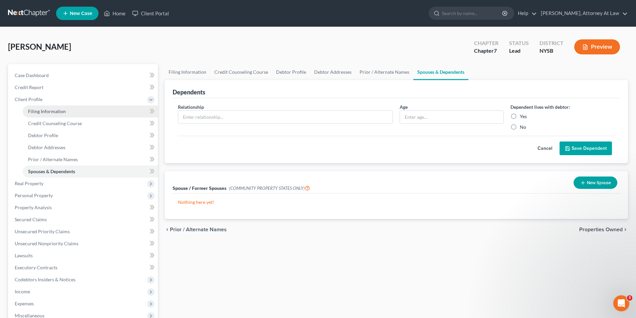
select select "0"
select select "35"
